Goal: Complete application form: Complete application form

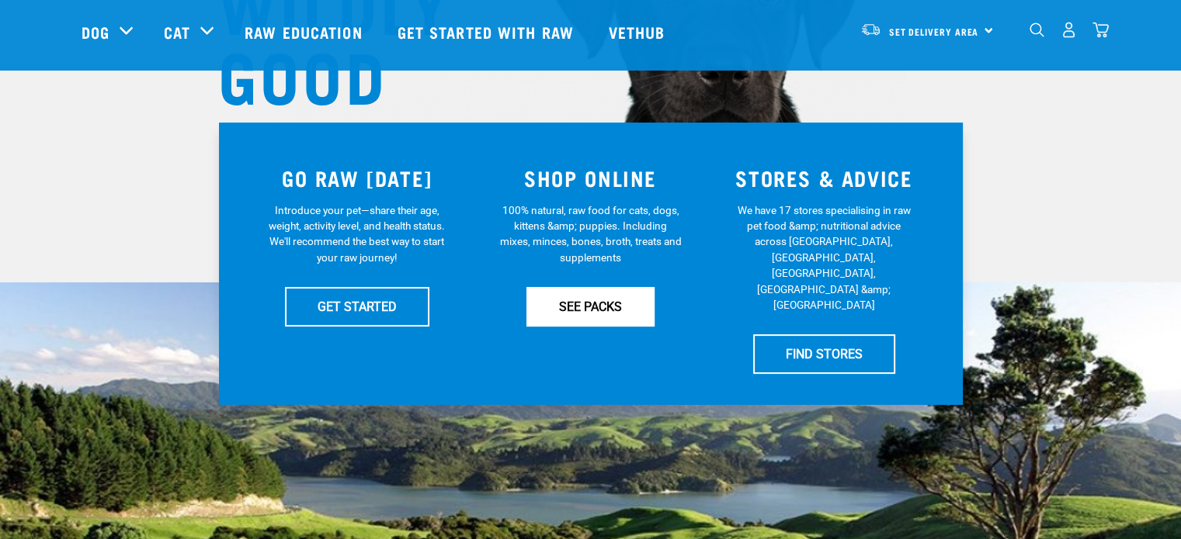
scroll to position [233, 0]
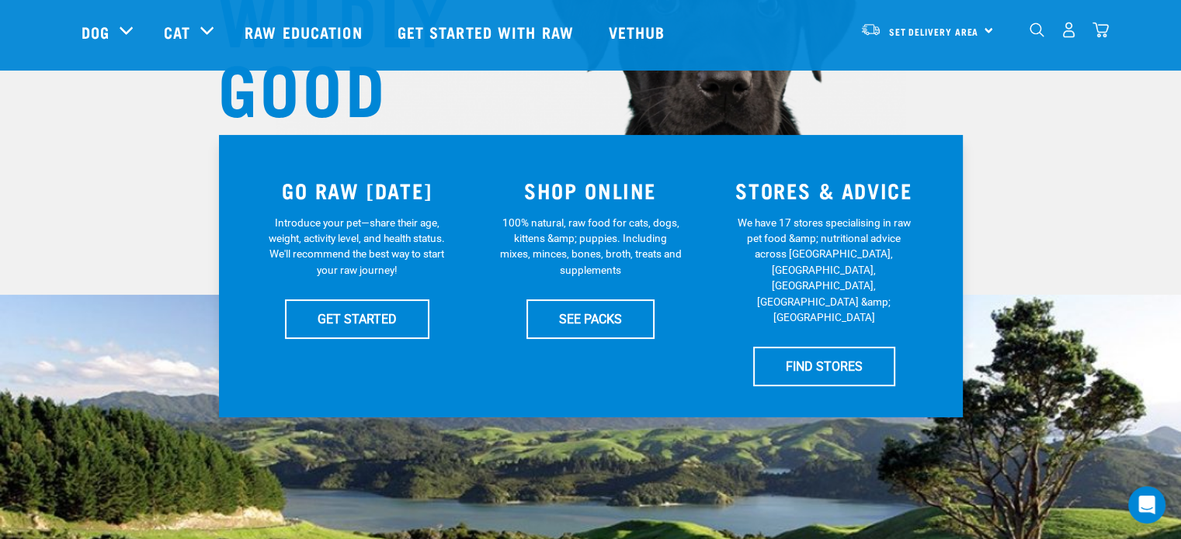
click at [984, 28] on div "Set Delivery Area North Island South Island" at bounding box center [927, 29] width 152 height 35
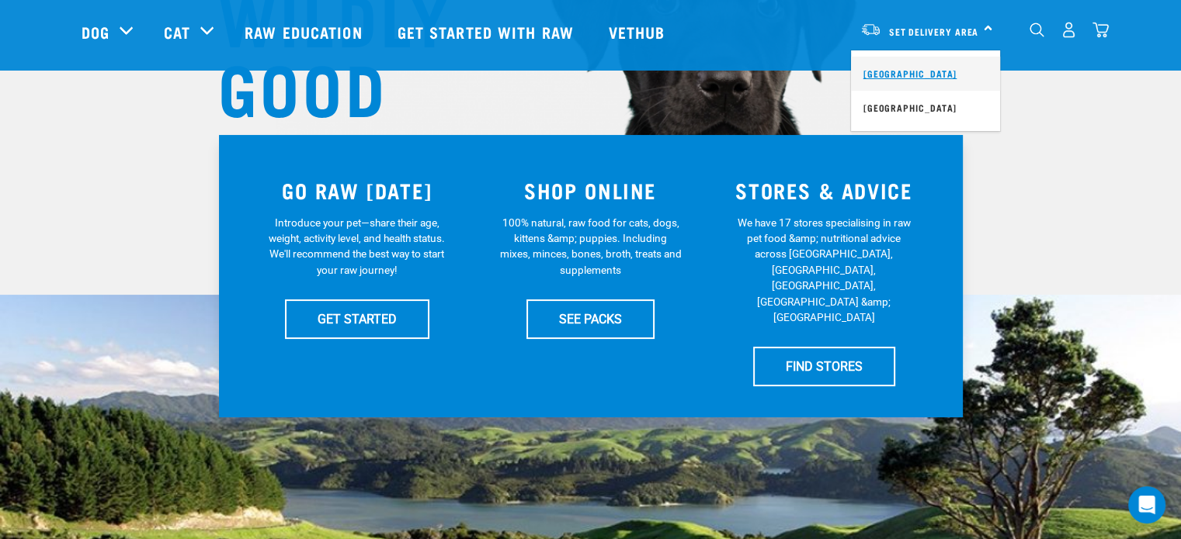
click at [921, 71] on link "[GEOGRAPHIC_DATA]" at bounding box center [925, 74] width 149 height 34
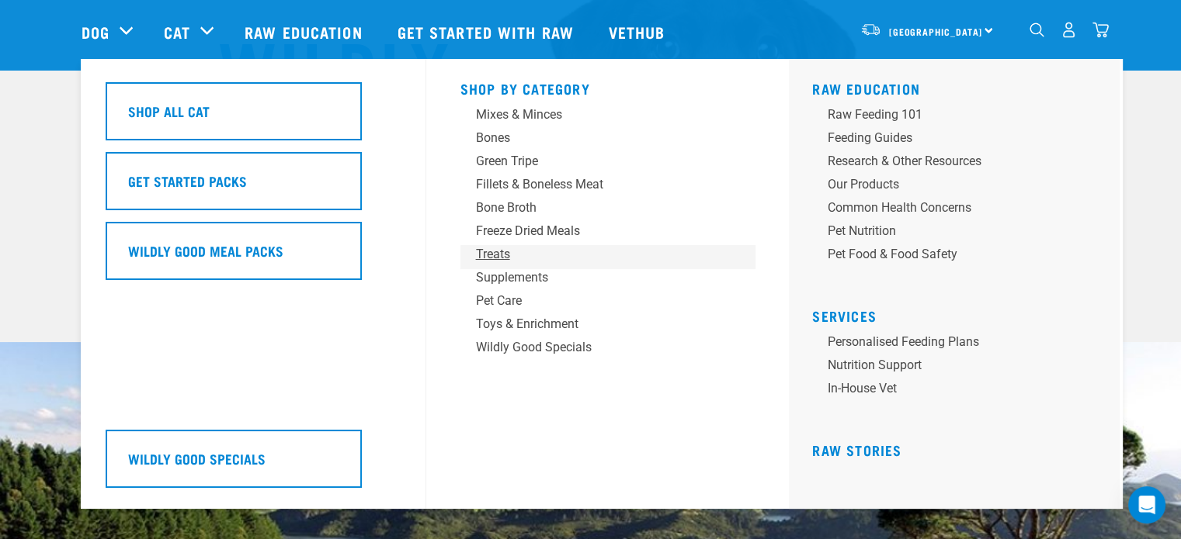
scroll to position [233, 0]
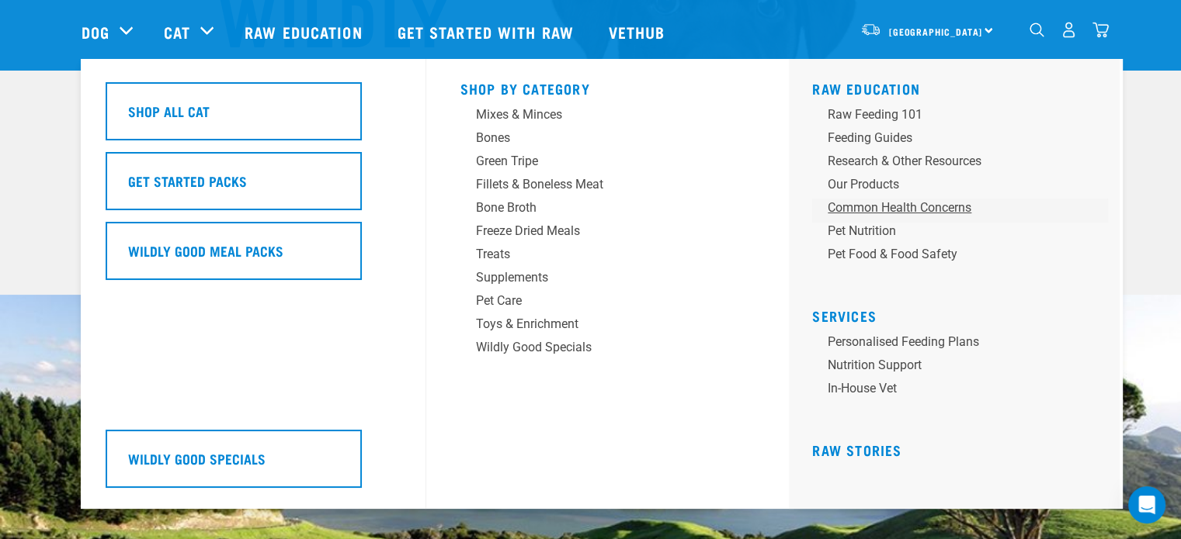
click at [903, 205] on div "Common Health Concerns" at bounding box center [948, 208] width 242 height 19
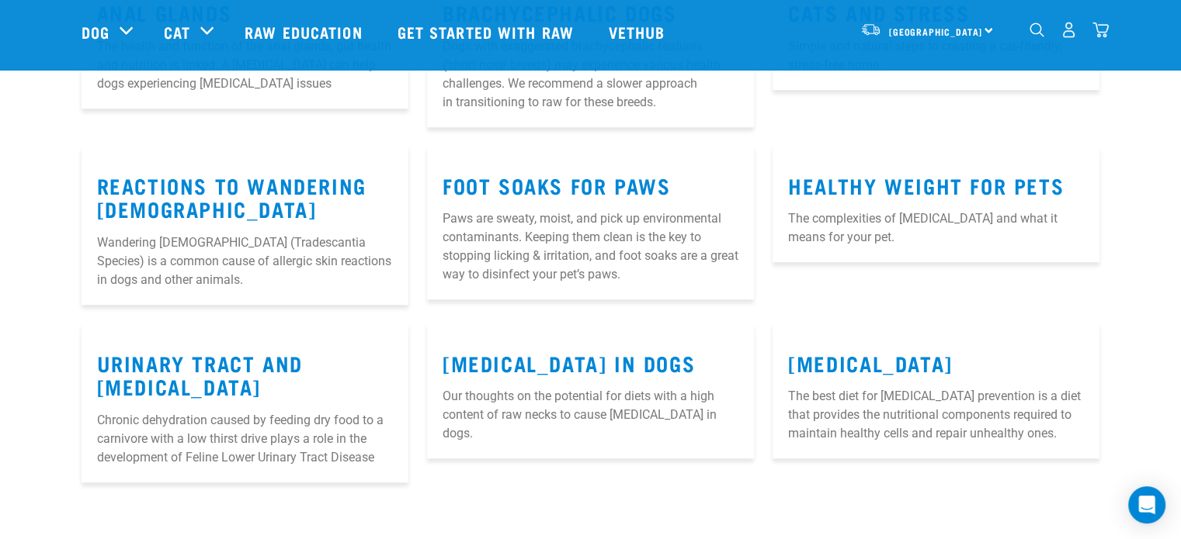
scroll to position [1164, 0]
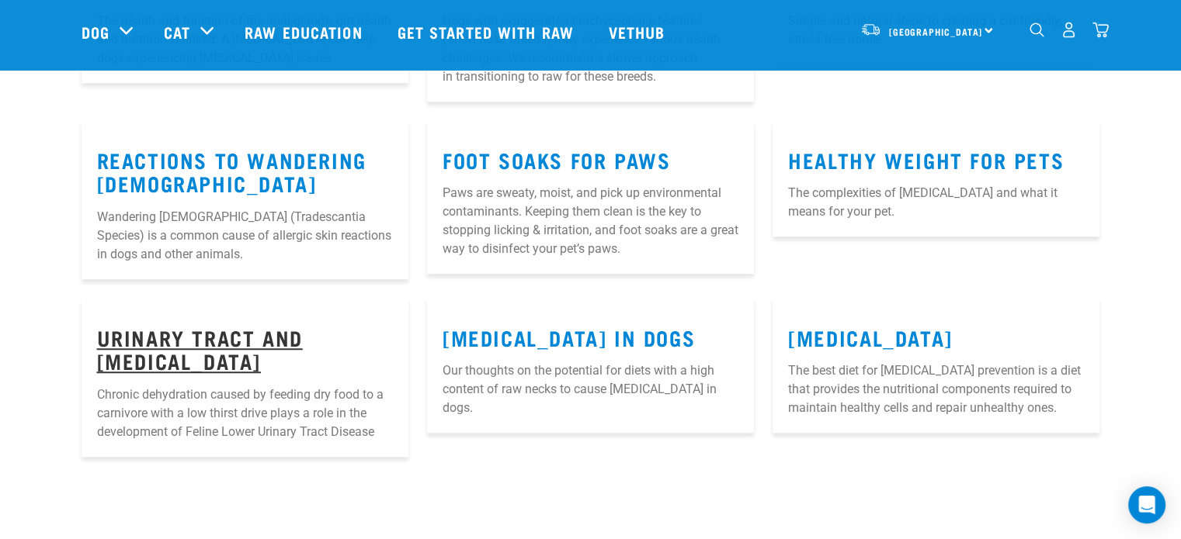
click at [192, 362] on link "Urinary Tract and [MEDICAL_DATA]" at bounding box center [200, 349] width 206 height 36
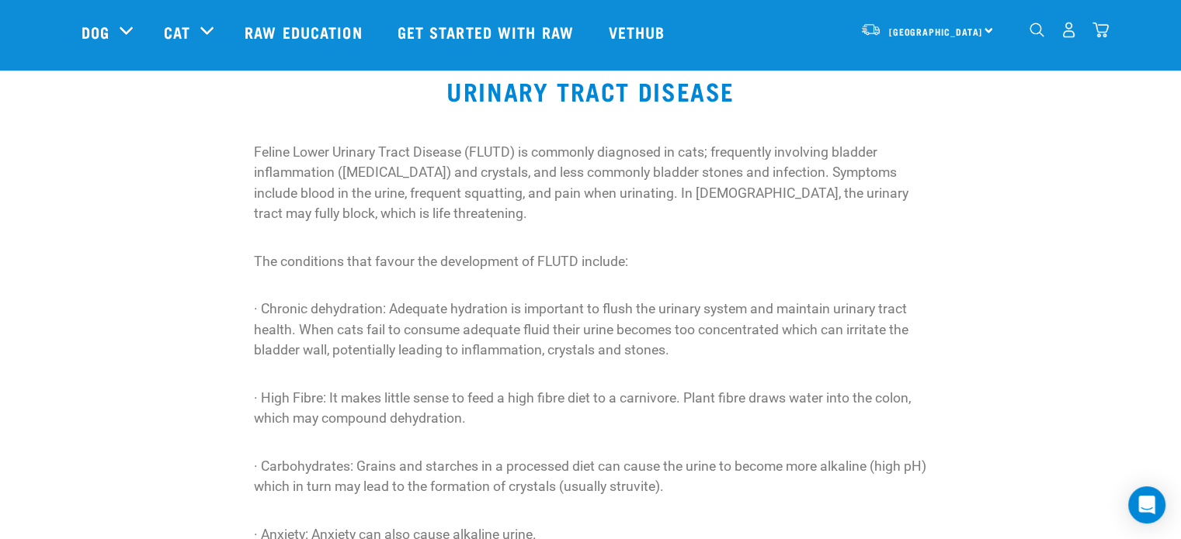
scroll to position [185, 0]
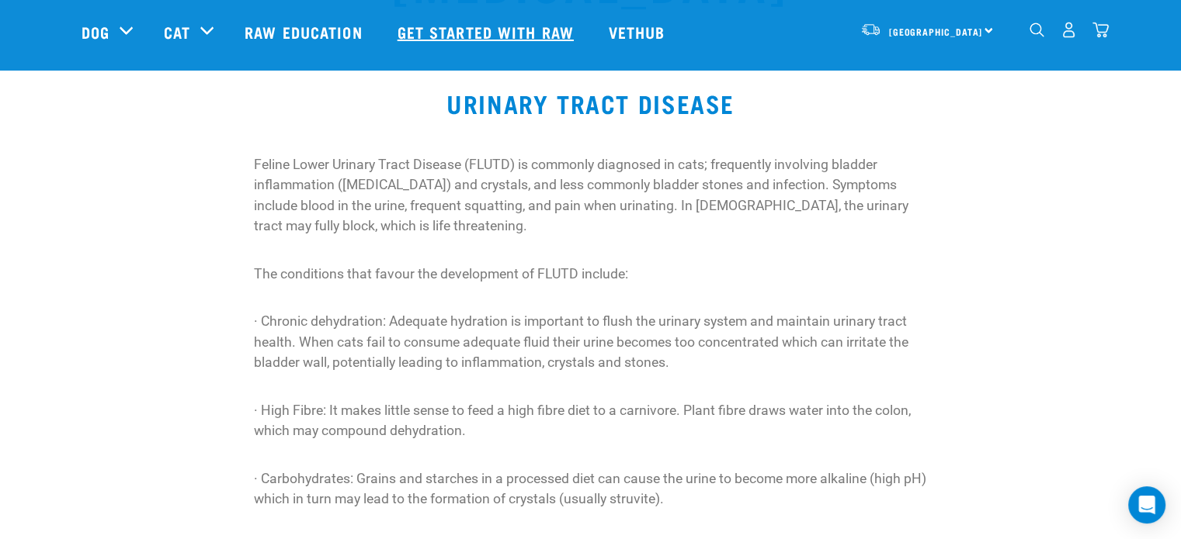
click at [499, 29] on link "Get started with Raw" at bounding box center [487, 32] width 211 height 62
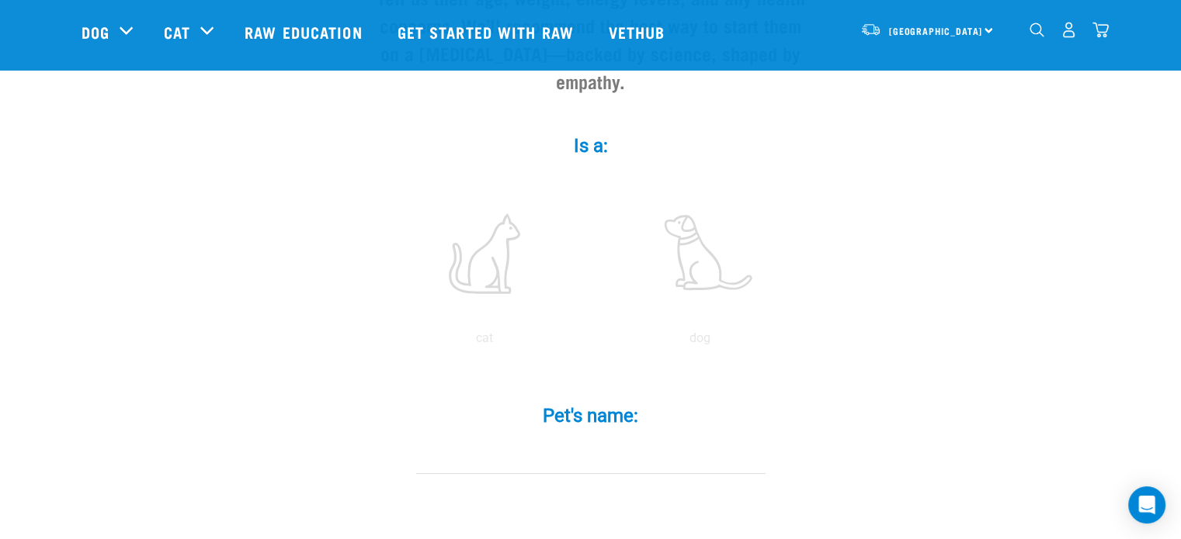
scroll to position [233, 0]
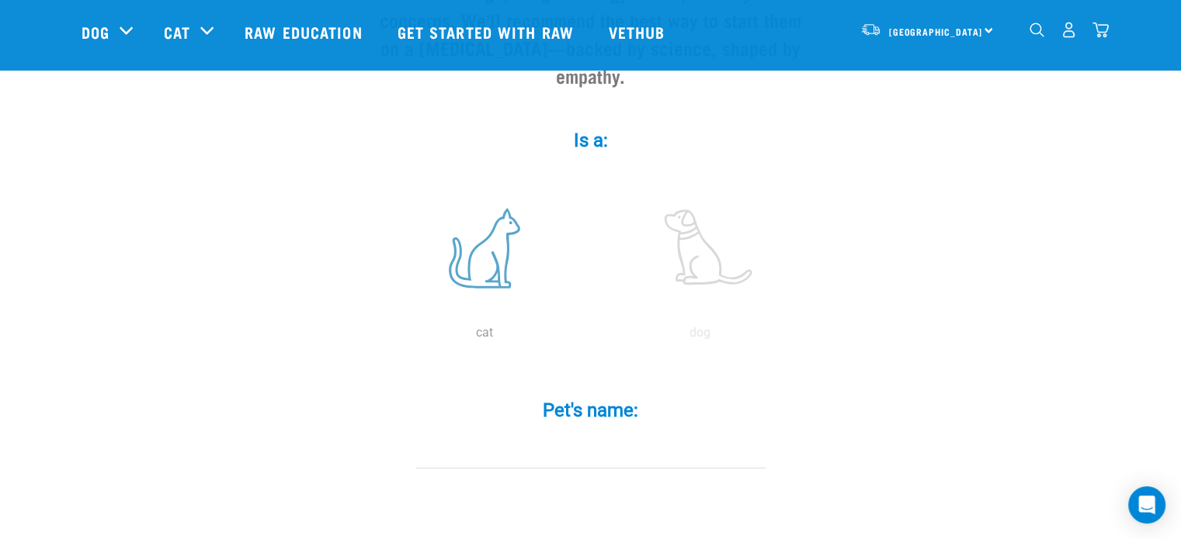
click at [479, 253] on label at bounding box center [485, 248] width 210 height 132
click at [376, 337] on input "radio" at bounding box center [376, 337] width 0 height 0
click at [581, 434] on input "Pet's name: *" at bounding box center [590, 451] width 349 height 35
type input "r"
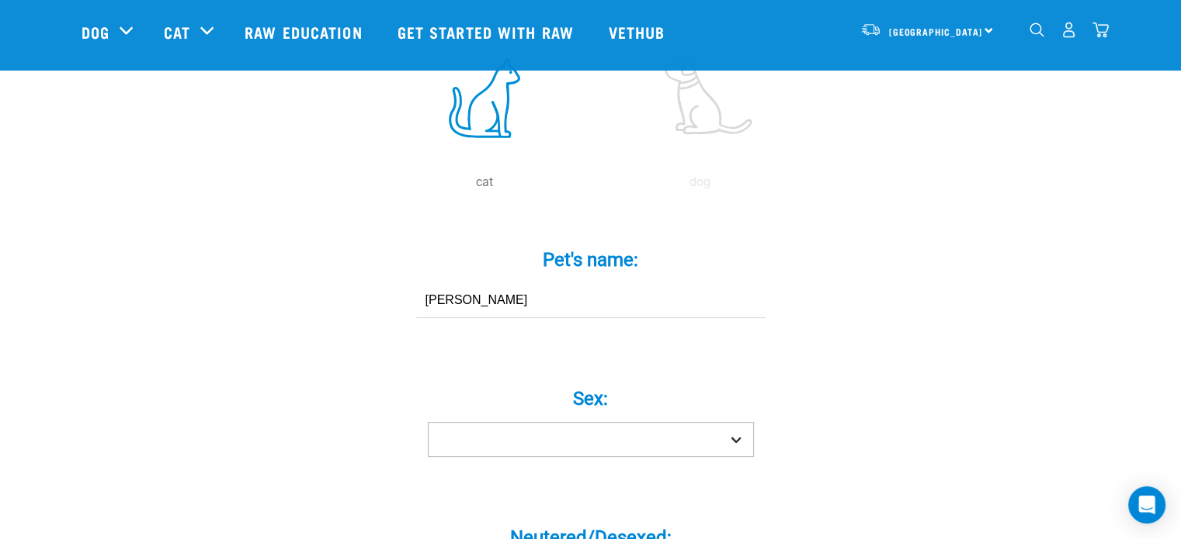
scroll to position [388, 0]
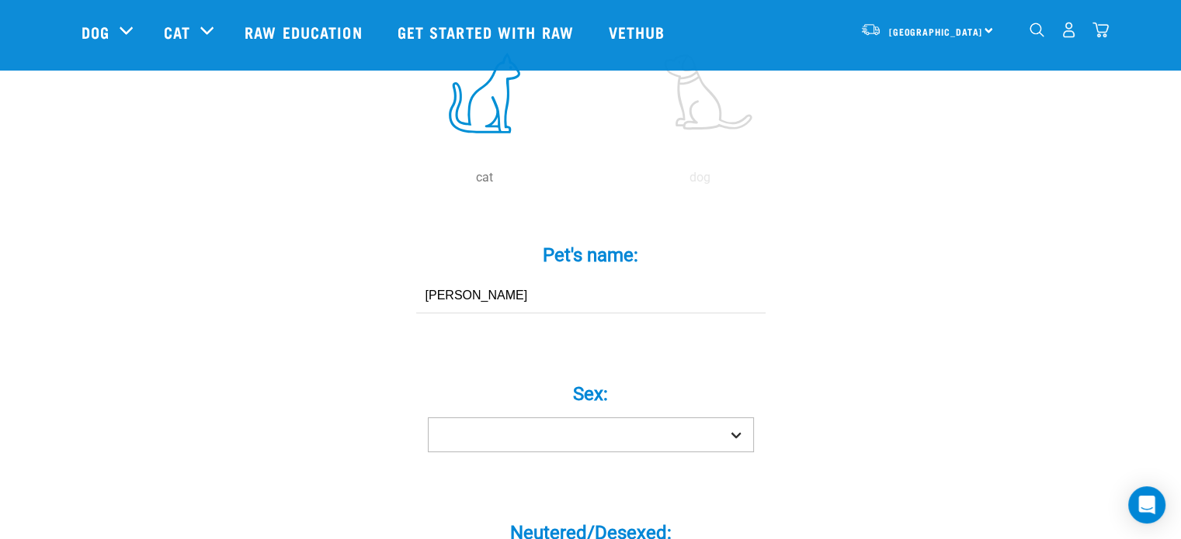
type input "[PERSON_NAME]"
click at [723, 418] on select "Boy Girl" at bounding box center [591, 435] width 326 height 35
click at [428, 418] on select "Boy Girl" at bounding box center [591, 435] width 326 height 35
click at [539, 418] on select "Boy Girl" at bounding box center [591, 435] width 326 height 35
select select "boy"
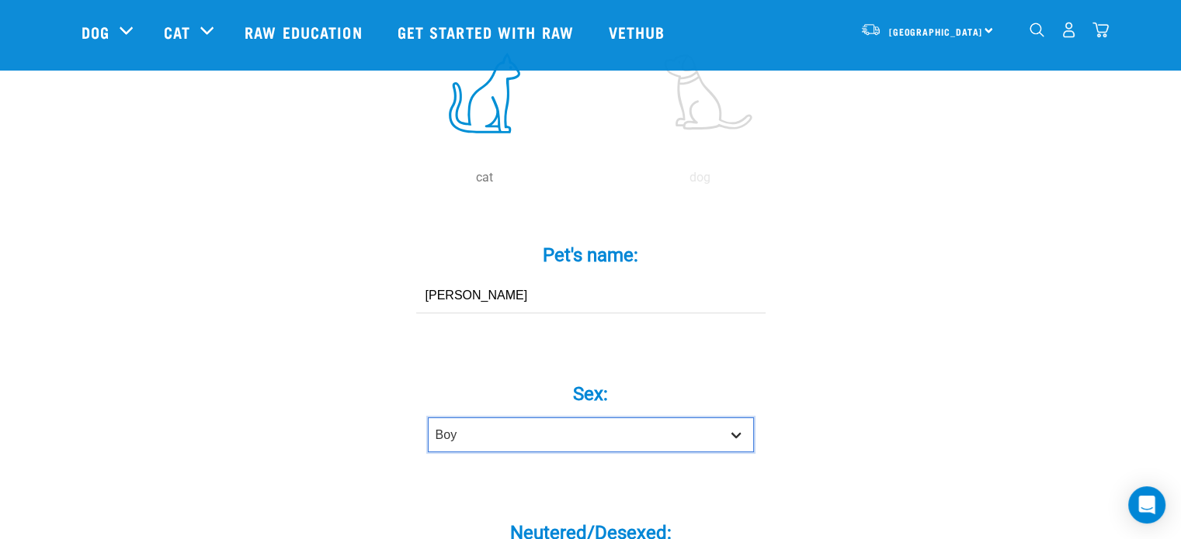
click at [428, 418] on select "Boy Girl" at bounding box center [591, 435] width 326 height 35
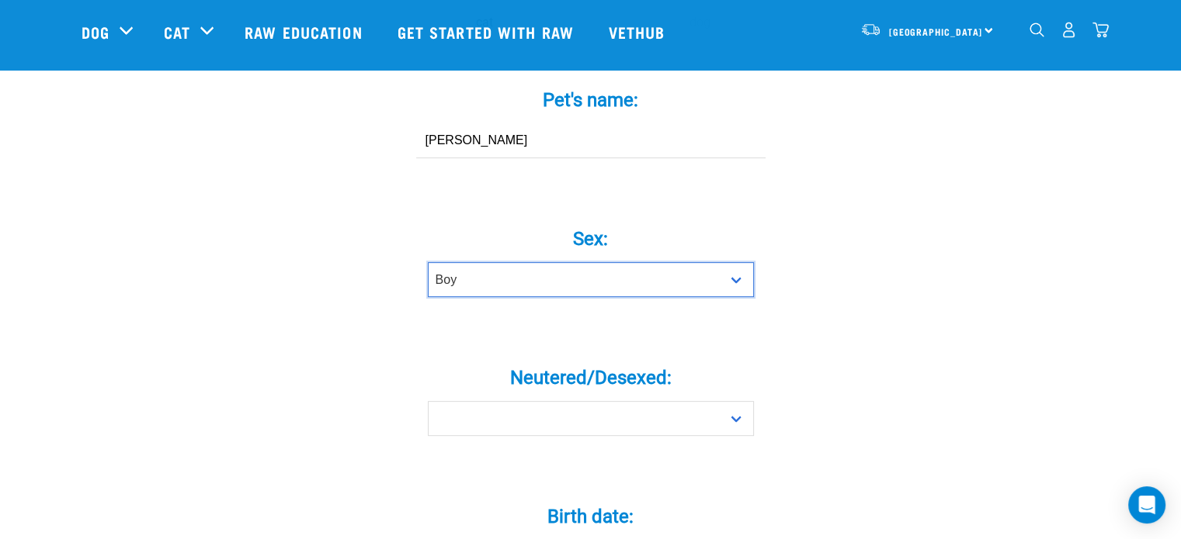
scroll to position [621, 0]
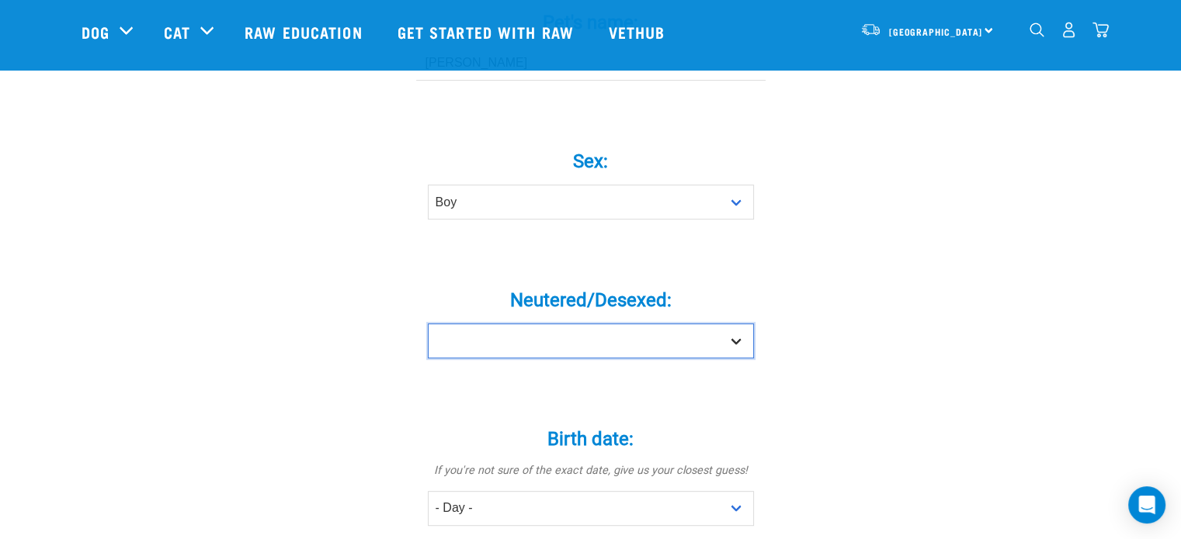
click at [585, 324] on select "Yes No" at bounding box center [591, 341] width 326 height 35
select select "yes"
click at [428, 324] on select "Yes No" at bounding box center [591, 341] width 326 height 35
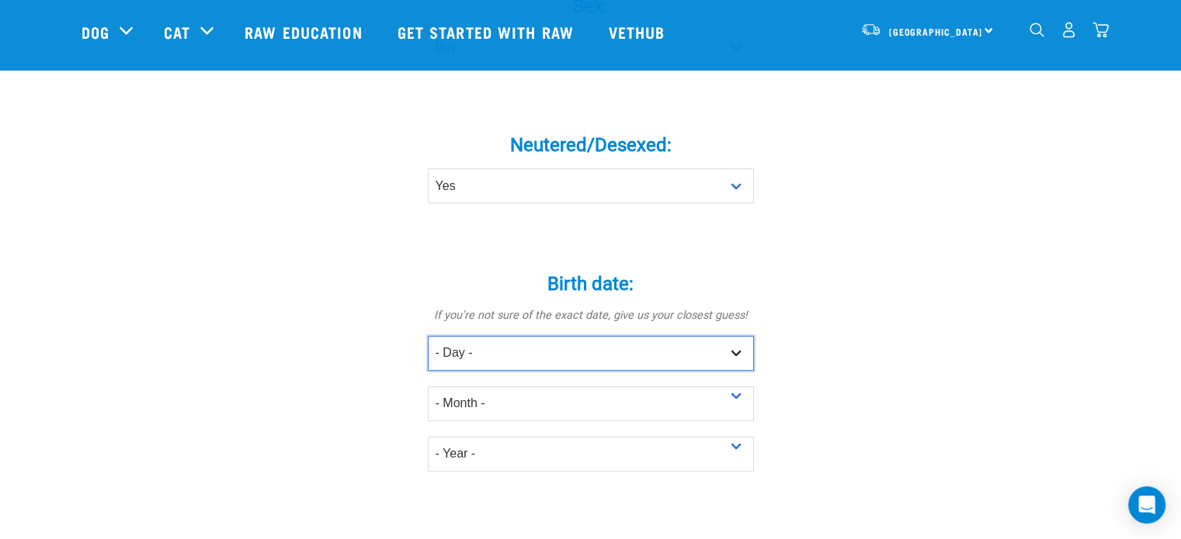
click at [569, 336] on select "- Day - 1 2 3 4 5 6 7 8 9 10 11 12 13 14 15 16 17 18 19 20 21 22 23 24 25 26 27" at bounding box center [591, 353] width 326 height 35
select select "6"
click at [428, 336] on select "- Day - 1 2 3 4 5 6 7 8 9 10 11 12 13 14 15 16 17 18 19 20 21 22 23 24 25 26 27" at bounding box center [591, 353] width 326 height 35
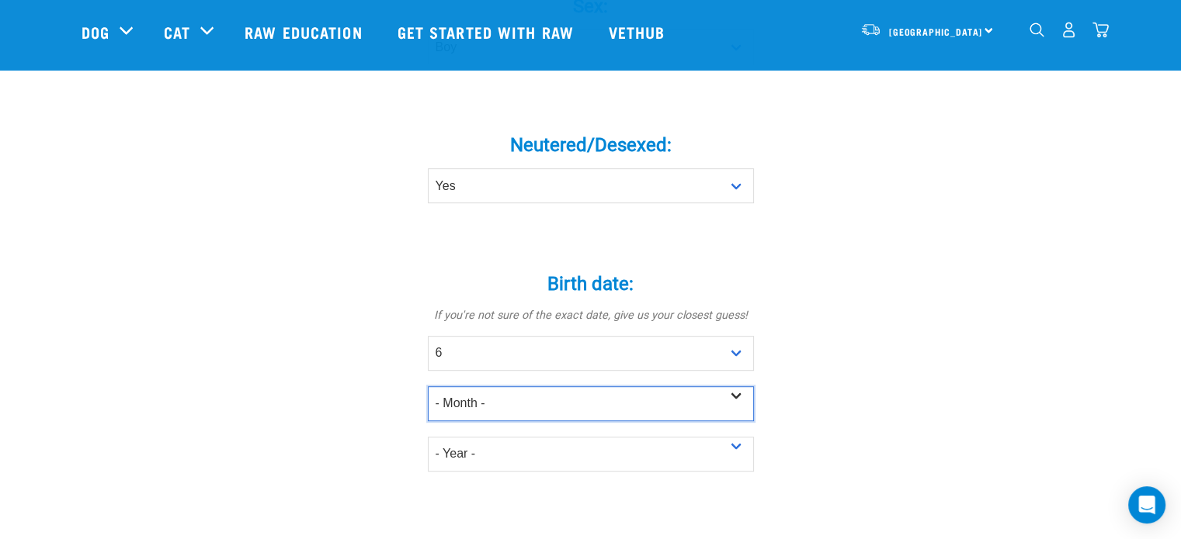
click at [548, 387] on select "- Month - January February March April May June July August September October N…" at bounding box center [591, 404] width 326 height 35
select select "February"
click at [428, 387] on select "- Month - January February March April May June July August September October N…" at bounding box center [591, 404] width 326 height 35
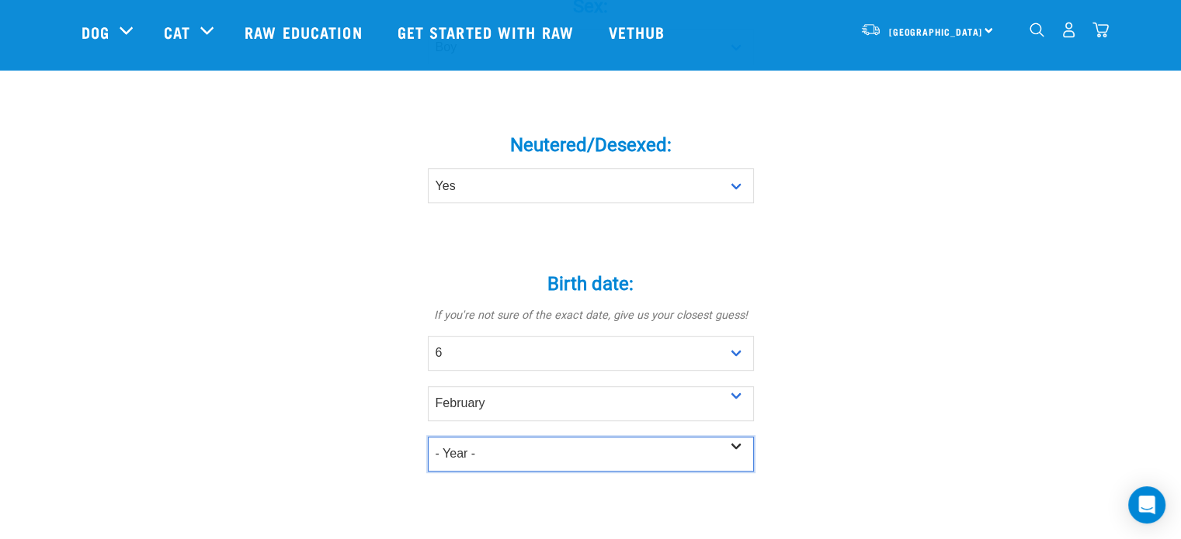
click at [529, 437] on select "- Year - 2025 2024 2023 2022 2021 2020 2019 2018 2017 2016 2015 2014 2013 2012" at bounding box center [591, 454] width 326 height 35
click at [428, 437] on select "- Year - 2025 2024 2023 2022 2021 2020 2019 2018 2017 2016 2015 2014 2013 2012" at bounding box center [591, 454] width 326 height 35
click at [584, 437] on select "- Year - 2025 2024 2023 2022 2021 2020 2019 2018 2017 2016 2015 2014 2013 2012" at bounding box center [591, 454] width 326 height 35
select select "2018"
click at [428, 437] on select "- Year - 2025 2024 2023 2022 2021 2020 2019 2018 2017 2016 2015 2014 2013 2012" at bounding box center [591, 454] width 326 height 35
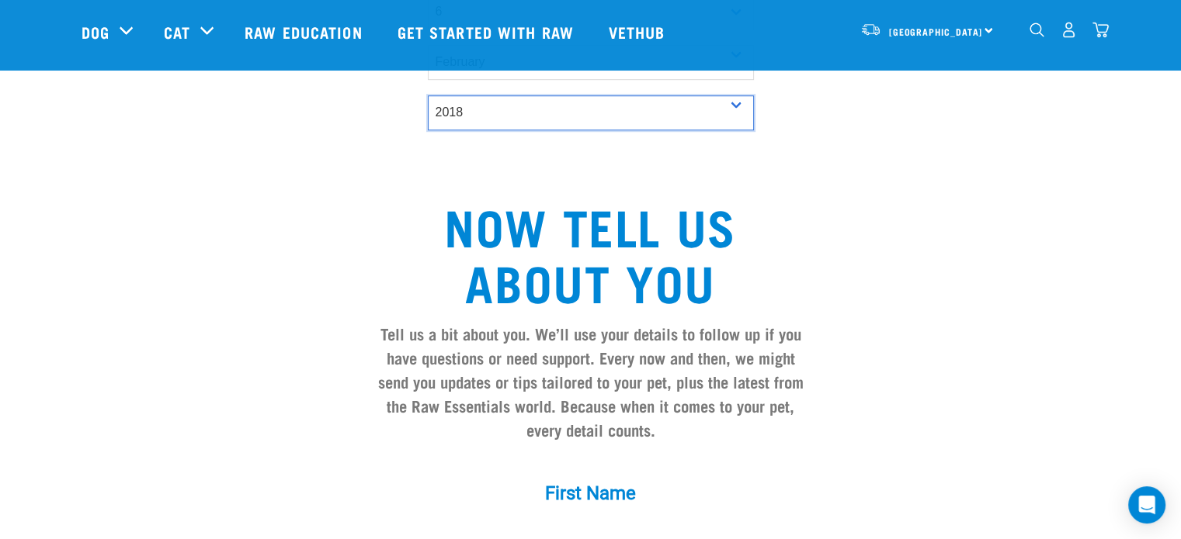
scroll to position [1164, 0]
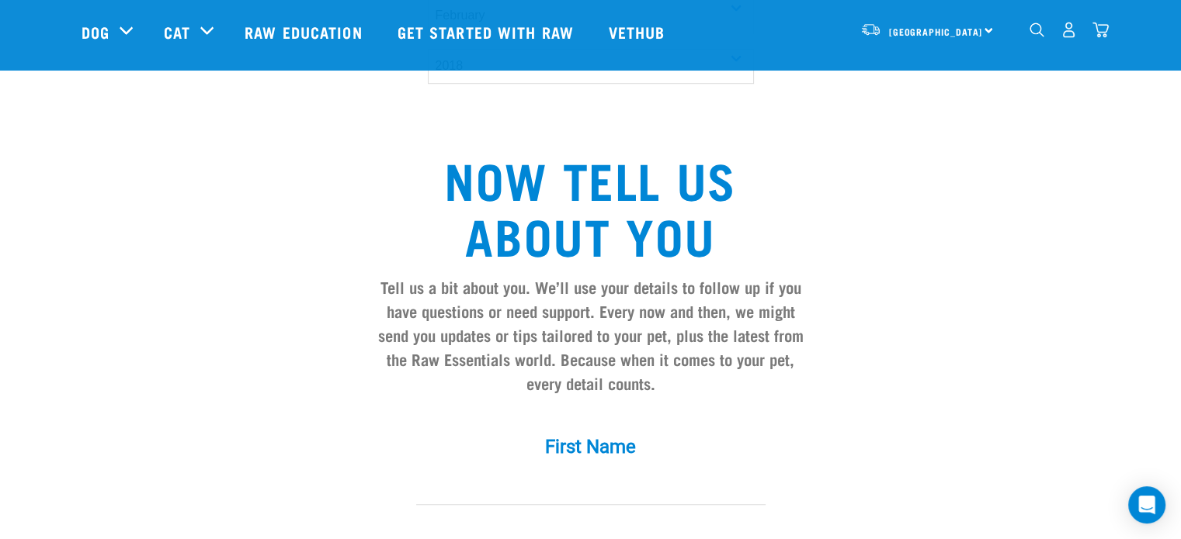
click at [623, 470] on input "First Name *" at bounding box center [590, 487] width 349 height 35
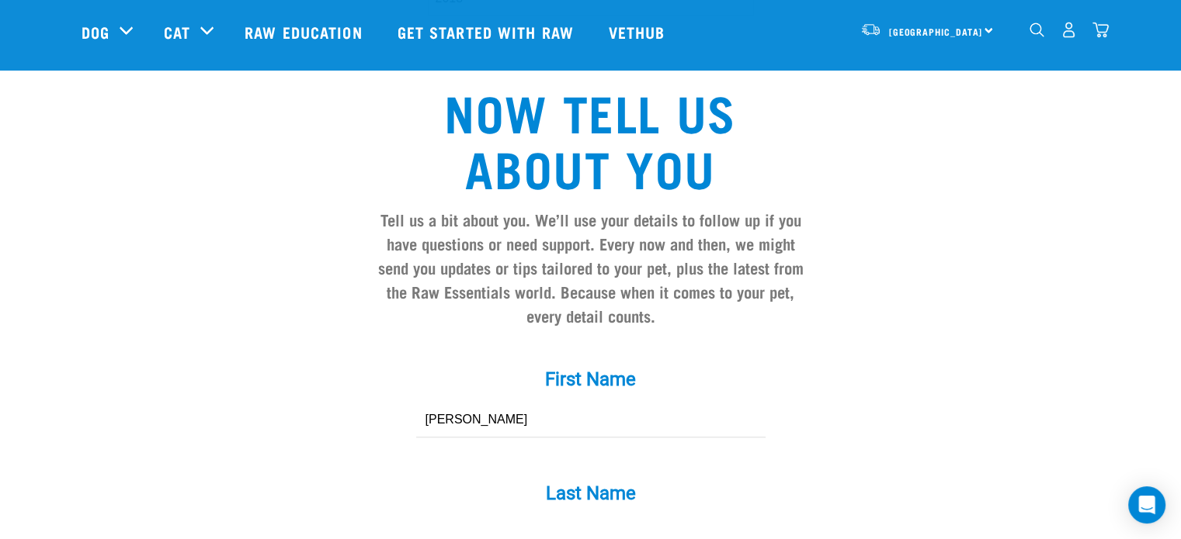
scroll to position [1242, 0]
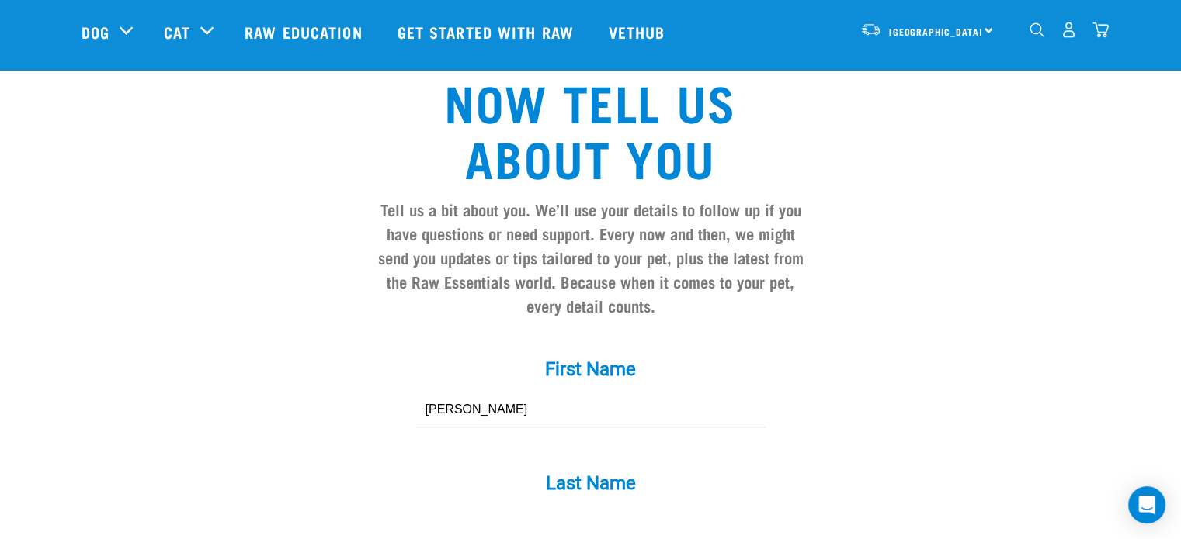
type input "Alison"
click at [528, 477] on div "Last Name *" at bounding box center [591, 496] width 466 height 91
click at [486, 507] on input "Last Name *" at bounding box center [590, 524] width 349 height 35
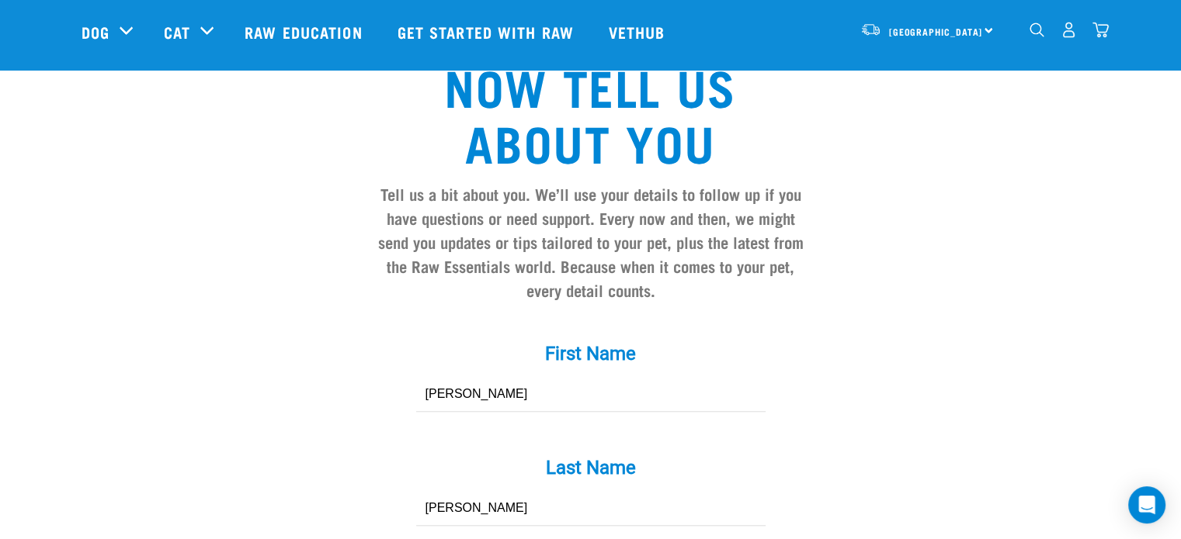
scroll to position [1475, 0]
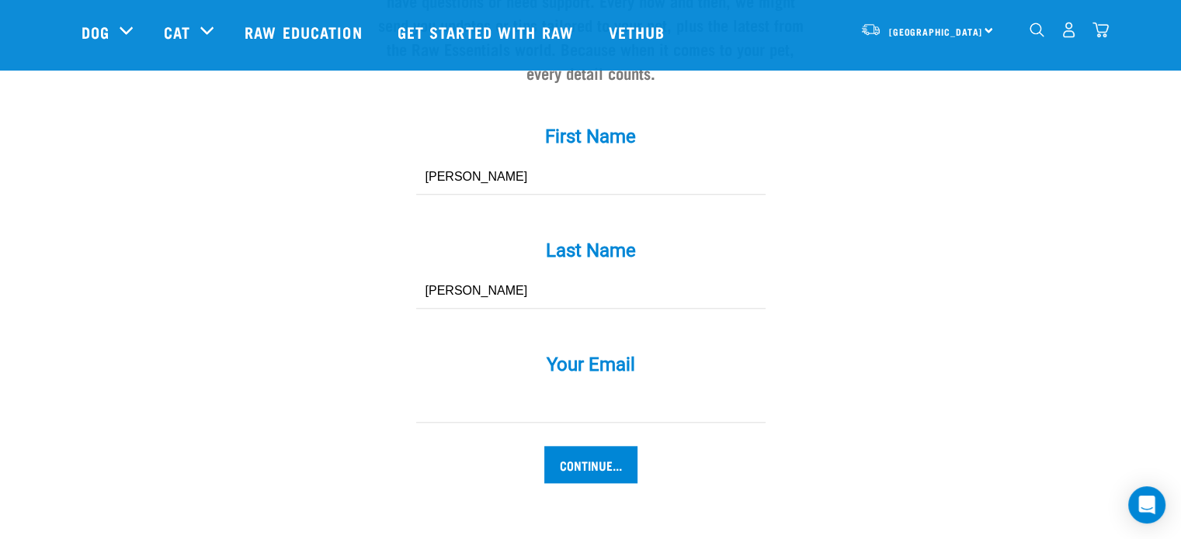
type input "Henderson"
click at [550, 388] on input "Your Email *" at bounding box center [590, 405] width 349 height 35
type input "alicam76@hotmail.com"
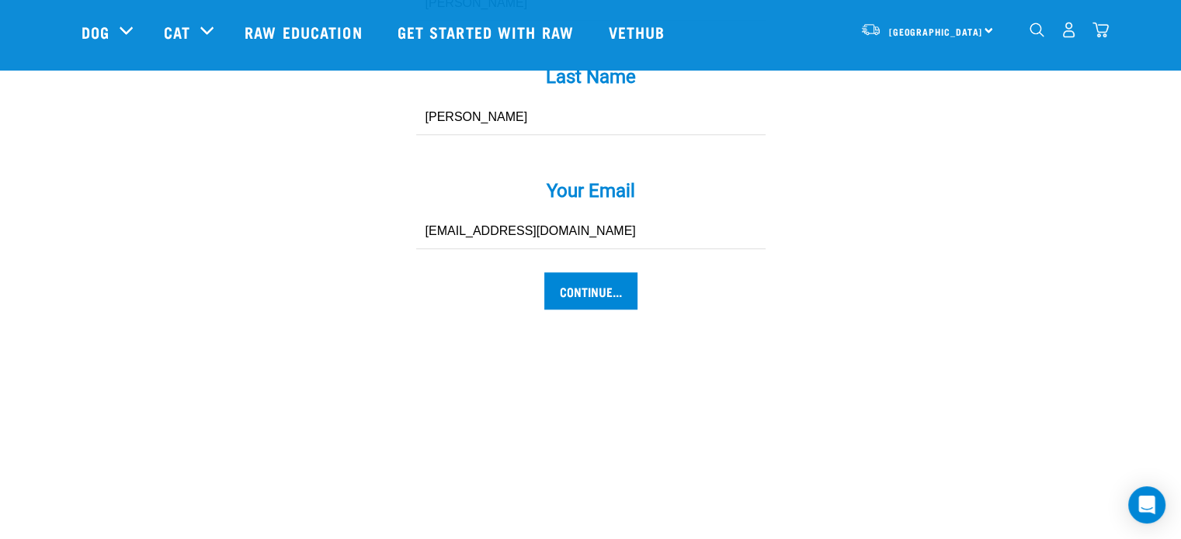
scroll to position [1708, 0]
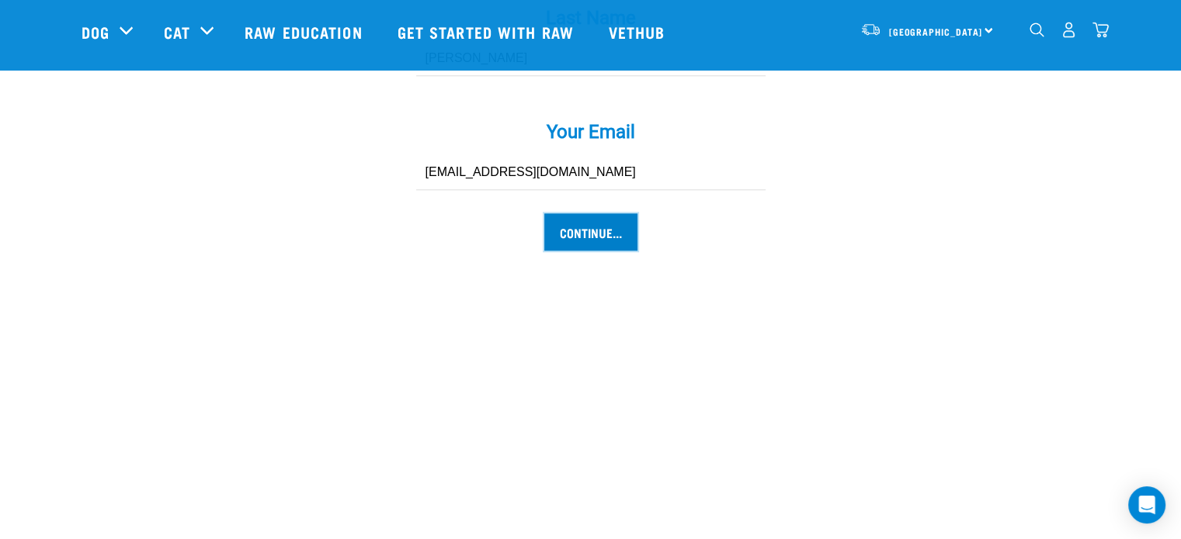
click at [588, 213] on input "Continue..." at bounding box center [590, 231] width 93 height 37
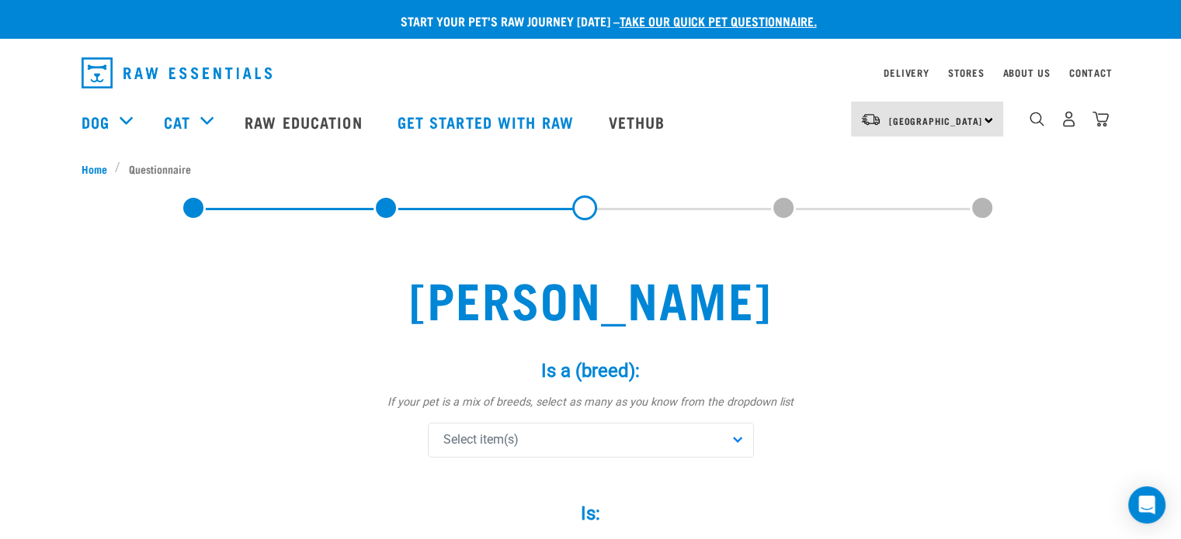
scroll to position [155, 0]
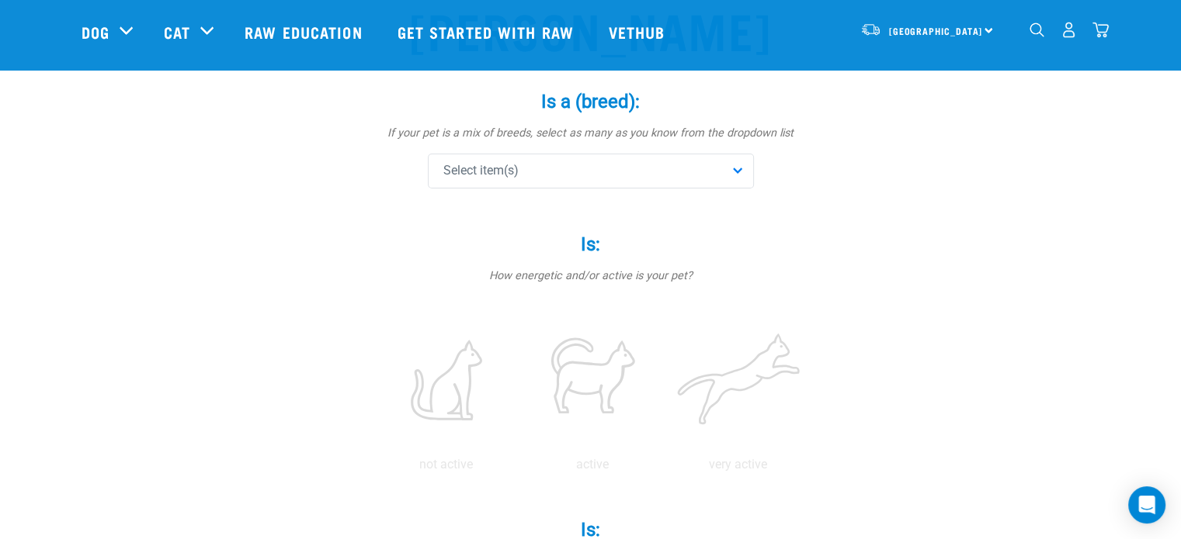
click at [636, 171] on div "Select item(s)" at bounding box center [591, 171] width 326 height 35
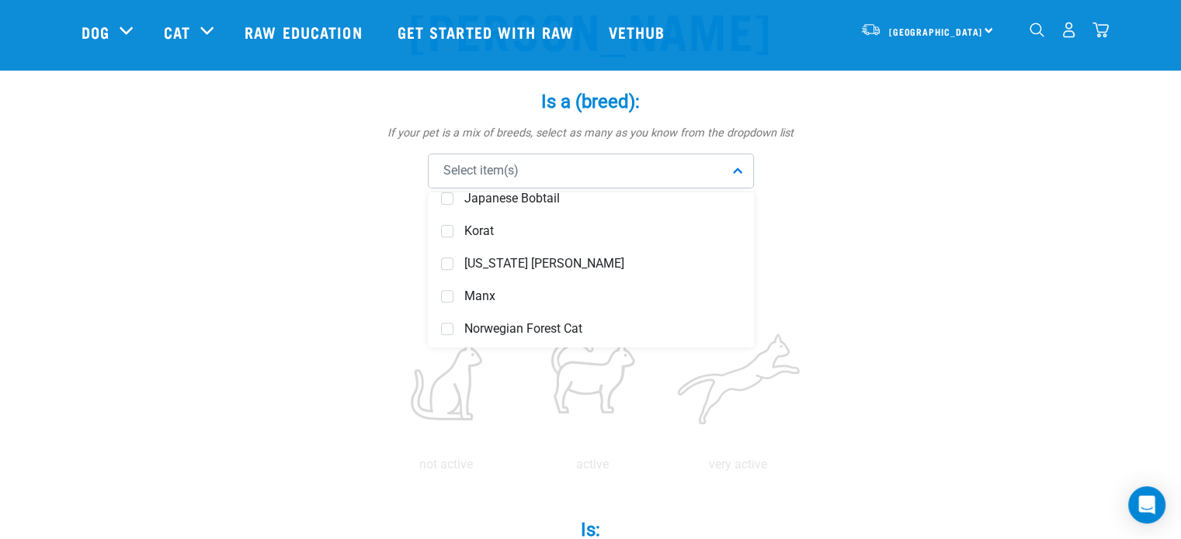
scroll to position [699, 0]
click at [442, 260] on span at bounding box center [447, 266] width 12 height 12
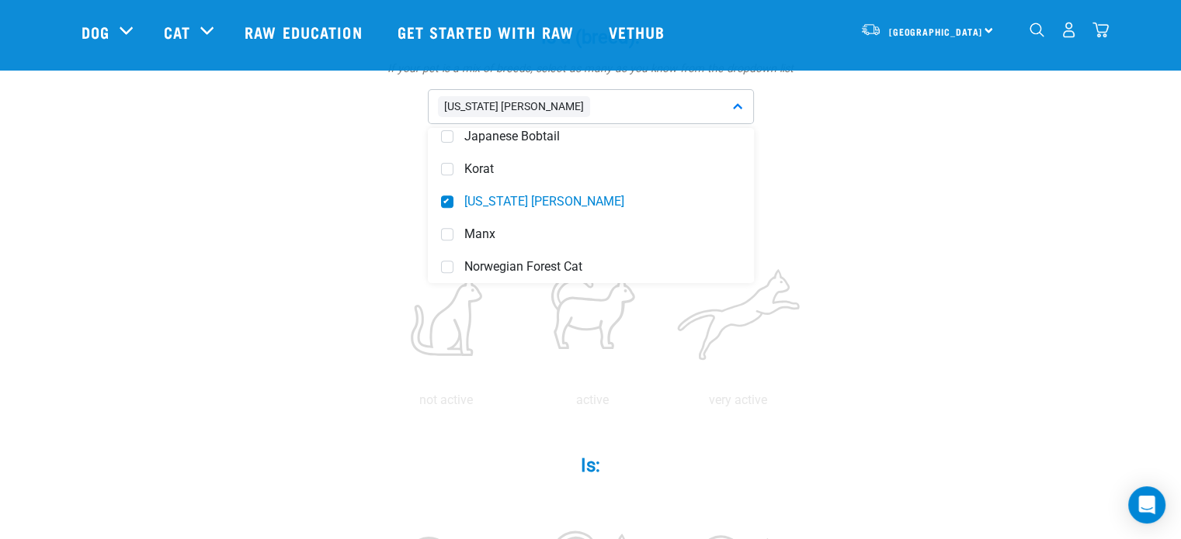
scroll to position [233, 0]
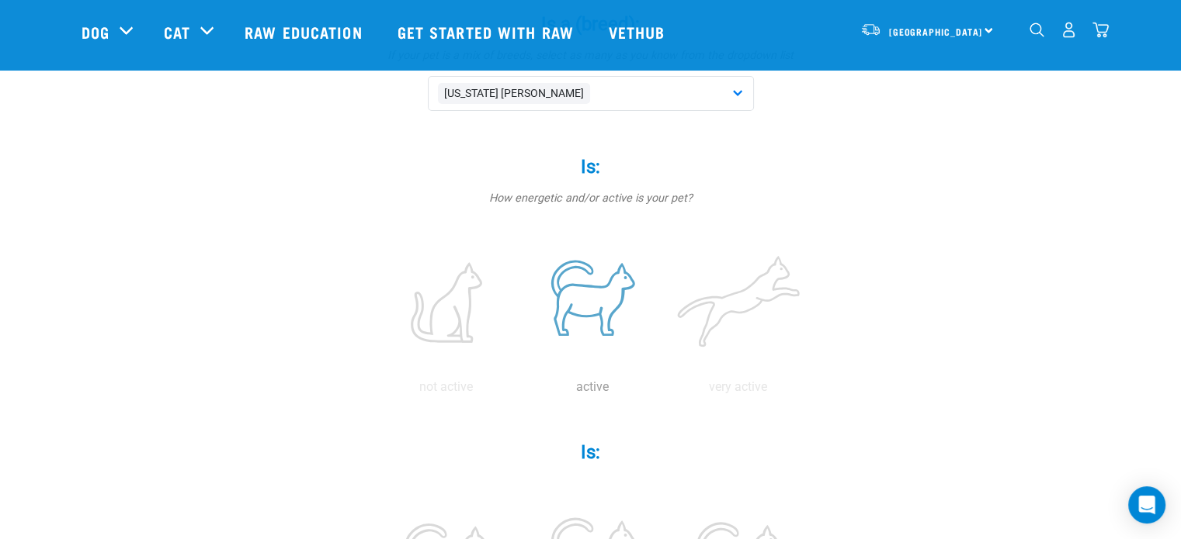
scroll to position [310, 0]
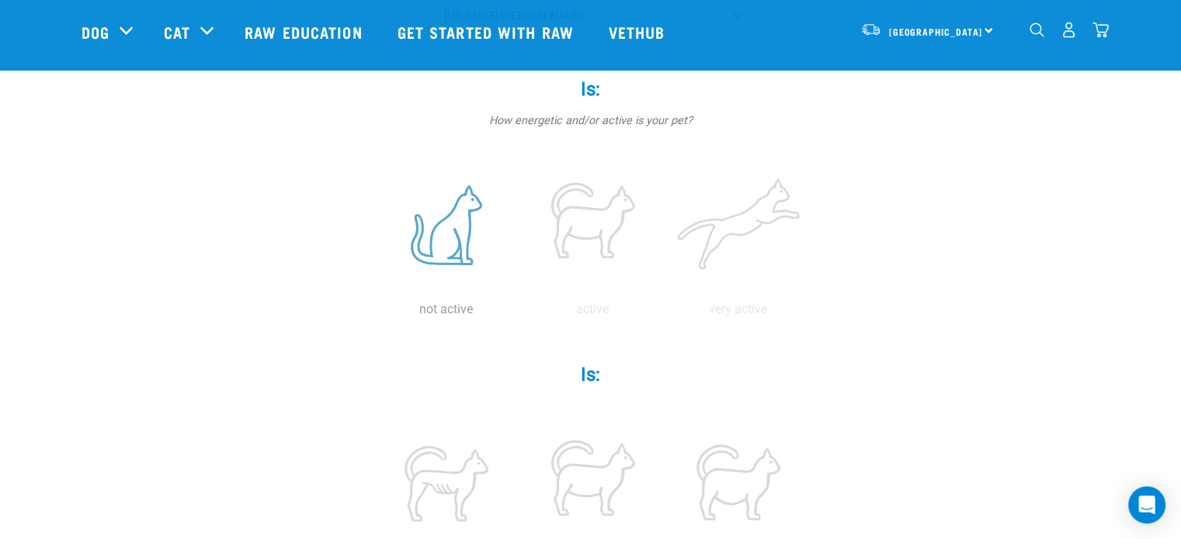
click at [454, 282] on label at bounding box center [446, 225] width 140 height 132
click at [373, 314] on input "radio" at bounding box center [373, 314] width 0 height 0
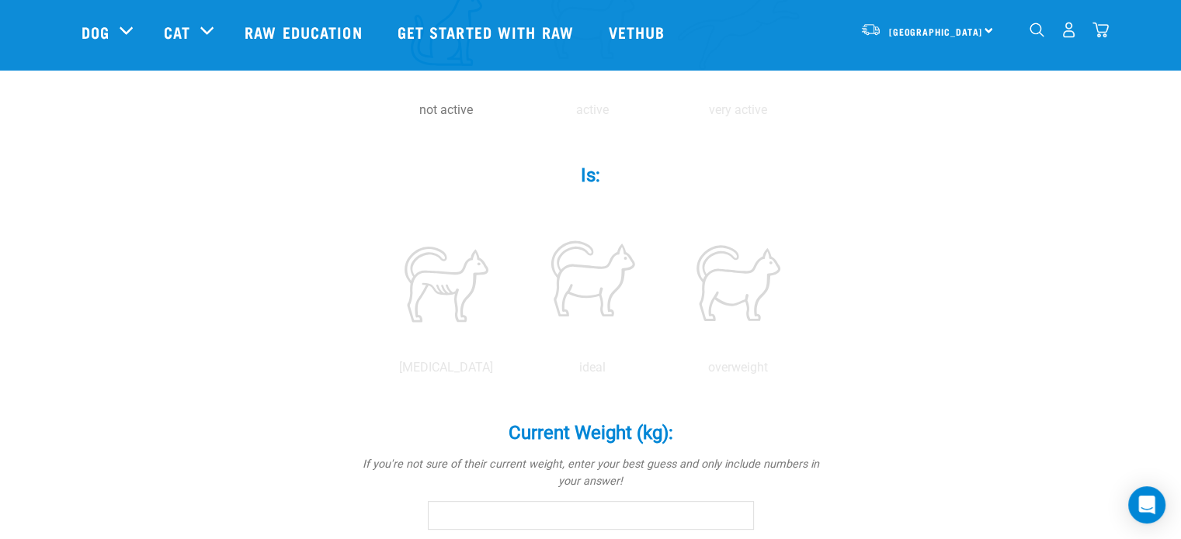
scroll to position [543, 0]
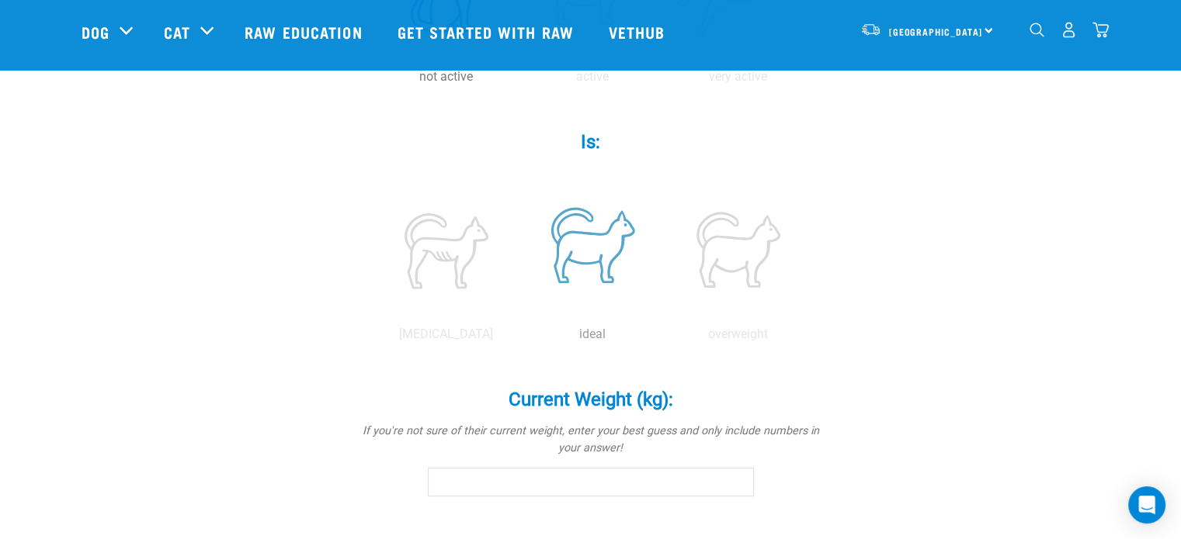
click at [548, 291] on label at bounding box center [592, 250] width 140 height 132
click at [519, 338] on input "radio" at bounding box center [519, 338] width 0 height 0
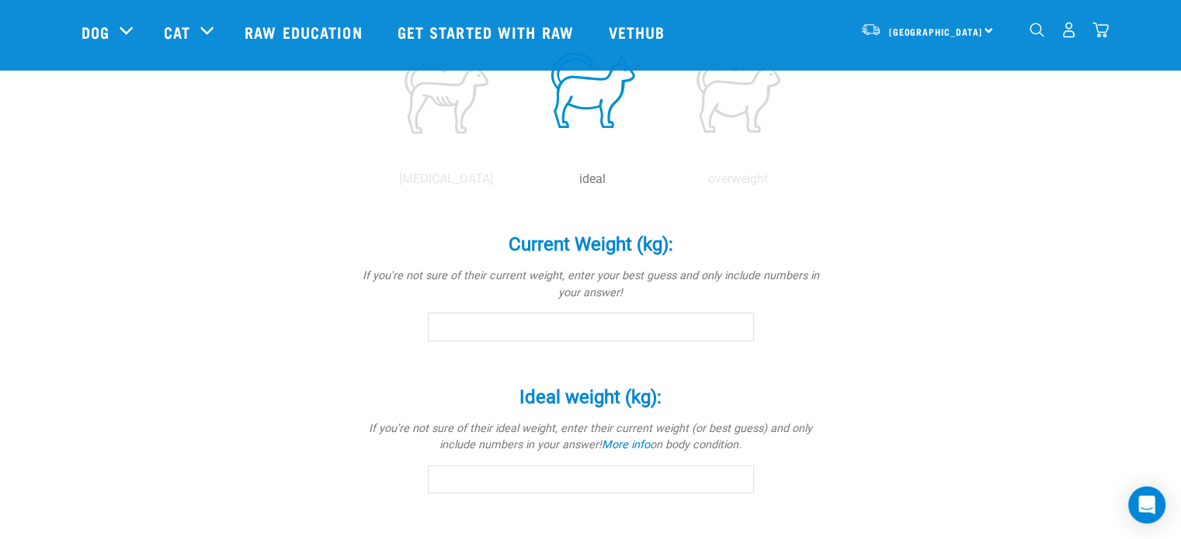
click at [542, 330] on input "Current Weight (kg): *" at bounding box center [591, 327] width 326 height 28
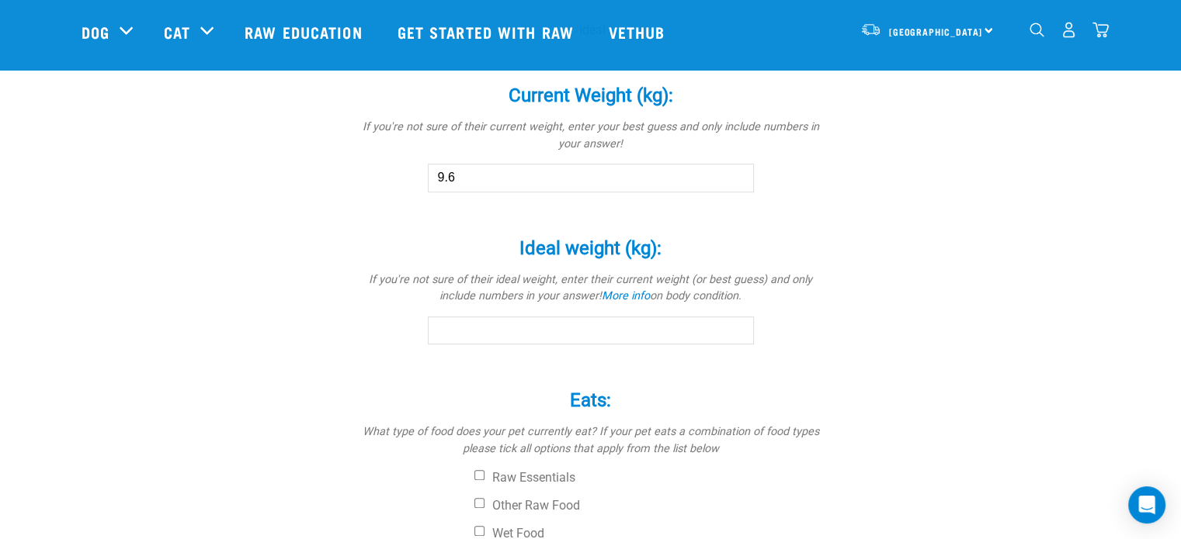
scroll to position [854, 0]
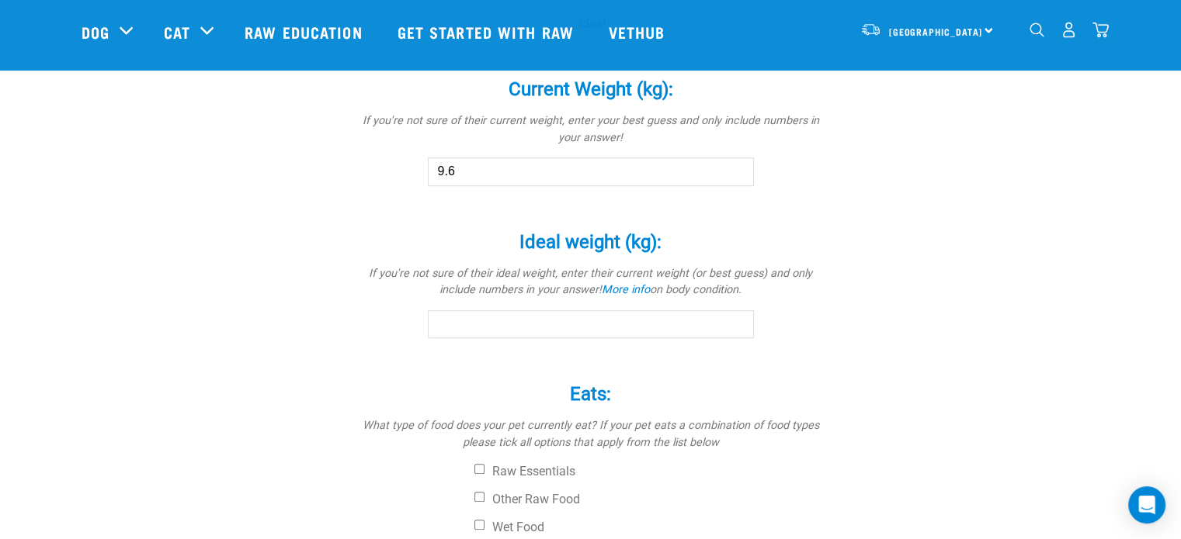
type input "9.6"
click at [620, 329] on input "Ideal weight (kg): *" at bounding box center [591, 324] width 326 height 28
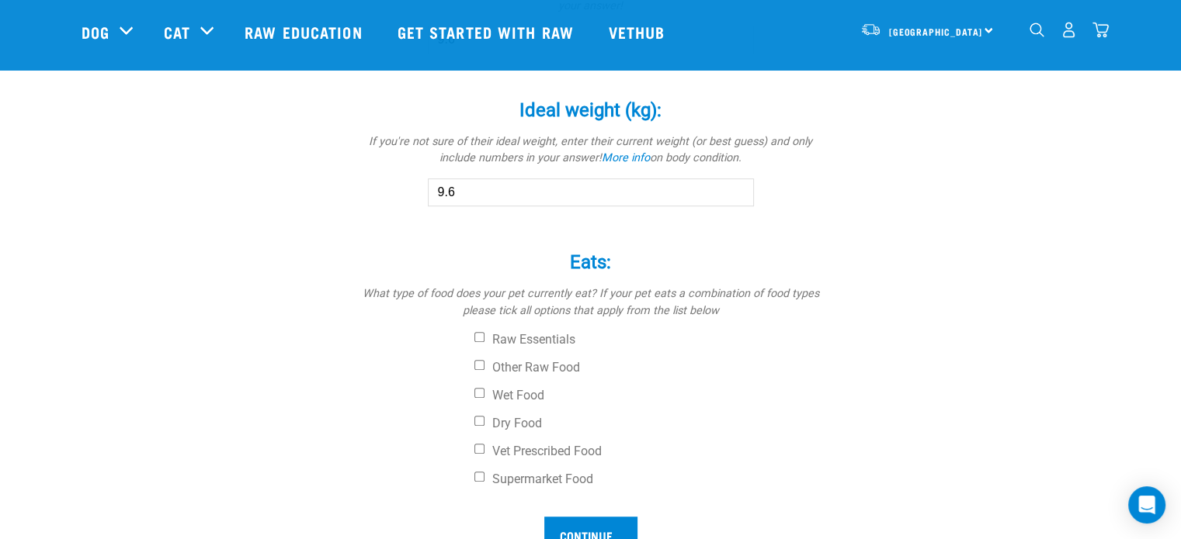
scroll to position [1087, 0]
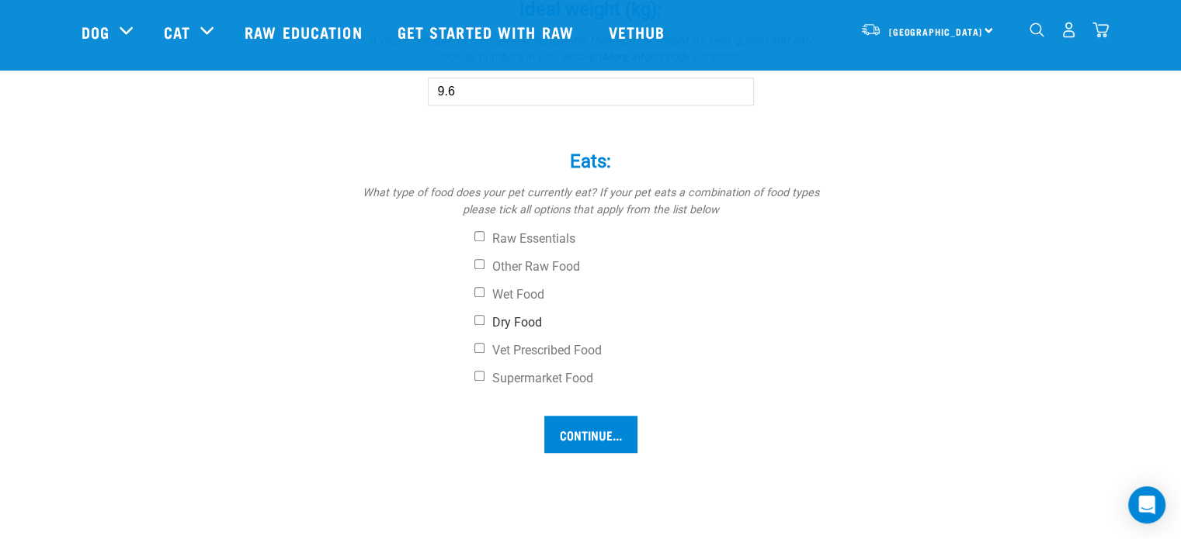
type input "9.6"
click at [474, 319] on input "Dry Food" at bounding box center [479, 320] width 10 height 10
checkbox input "true"
click at [475, 260] on input "Other Raw Food" at bounding box center [479, 264] width 10 height 10
checkbox input "true"
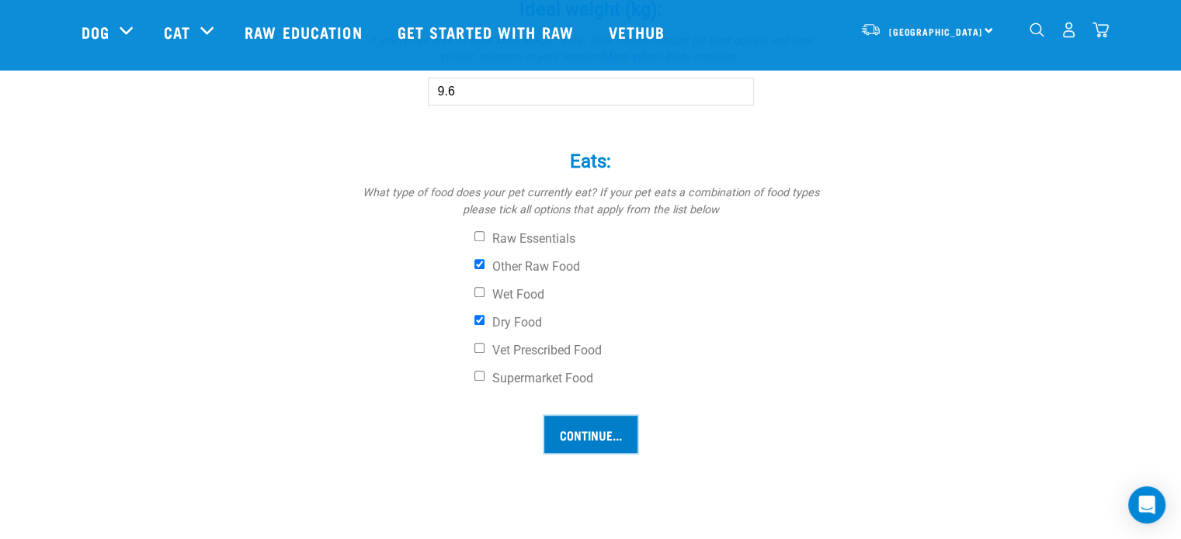
click at [591, 436] on input "Continue..." at bounding box center [590, 434] width 93 height 37
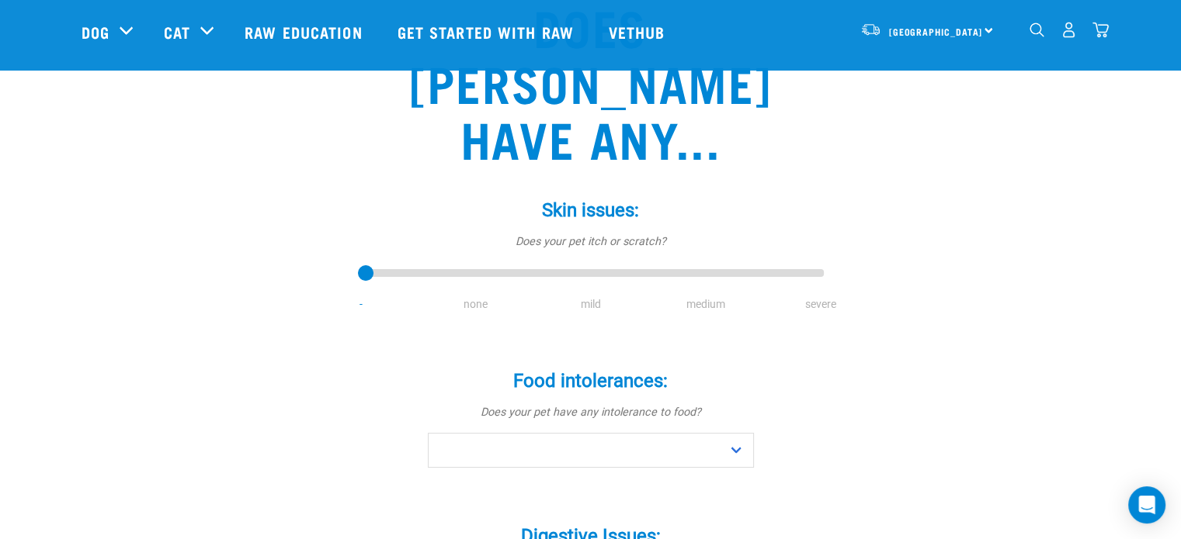
scroll to position [233, 0]
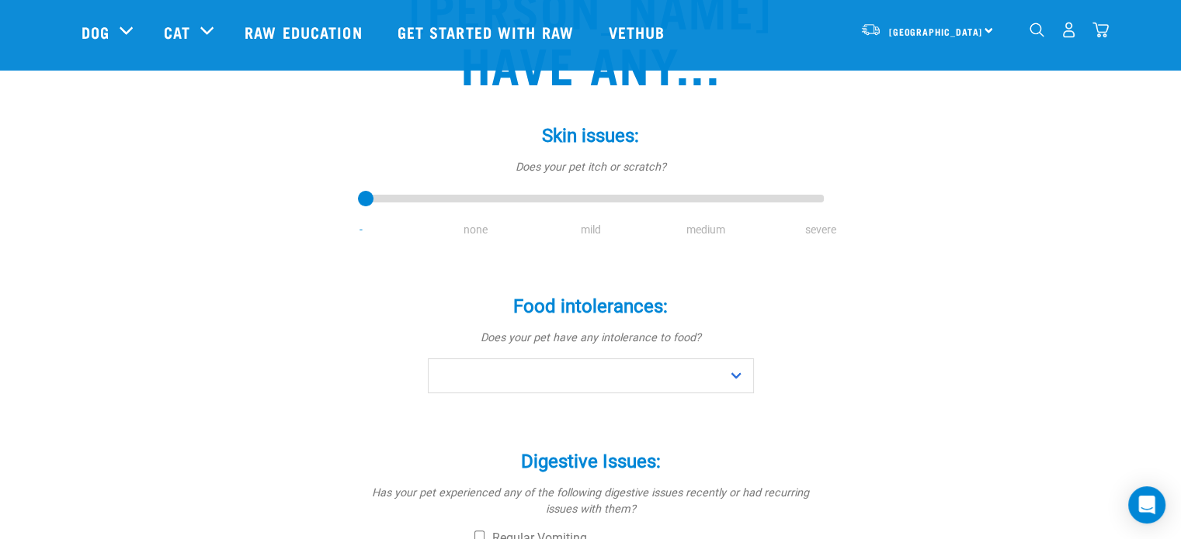
click at [480, 222] on li "none" at bounding box center [475, 230] width 115 height 16
click at [474, 222] on li "none" at bounding box center [475, 230] width 115 height 16
click at [353, 140] on div "Does Raymond have any... Skin issues: * Does your pet itch or scratch? - none m…" at bounding box center [591, 443] width 1018 height 1103
click at [720, 359] on select "No Yes" at bounding box center [591, 376] width 326 height 35
select select "no"
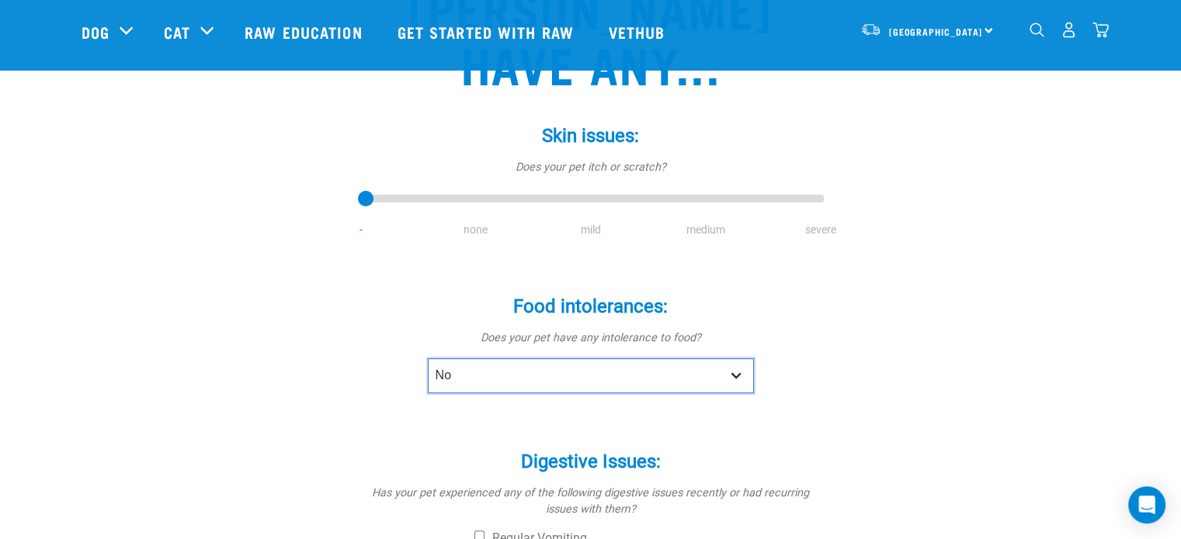
click at [428, 359] on select "No Yes" at bounding box center [591, 376] width 326 height 35
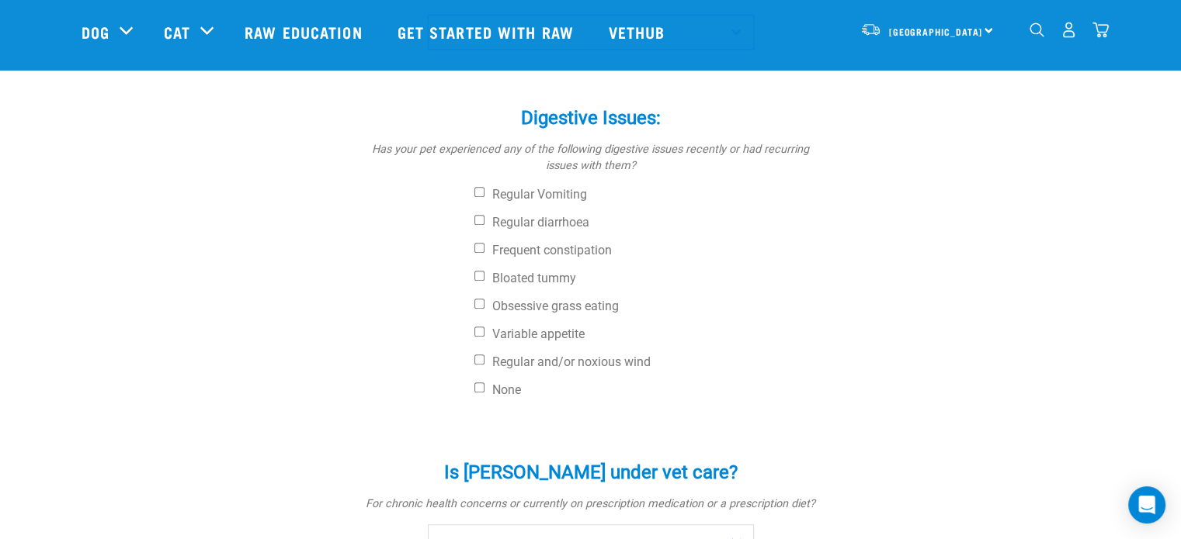
scroll to position [543, 0]
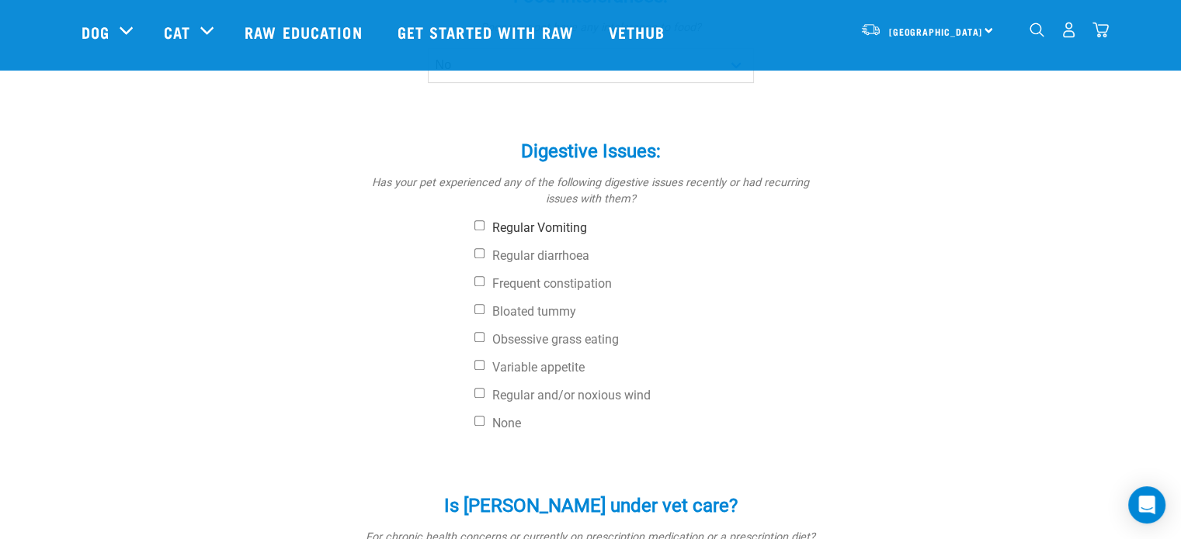
click at [478, 220] on input "Regular Vomiting" at bounding box center [479, 225] width 10 height 10
checkbox input "true"
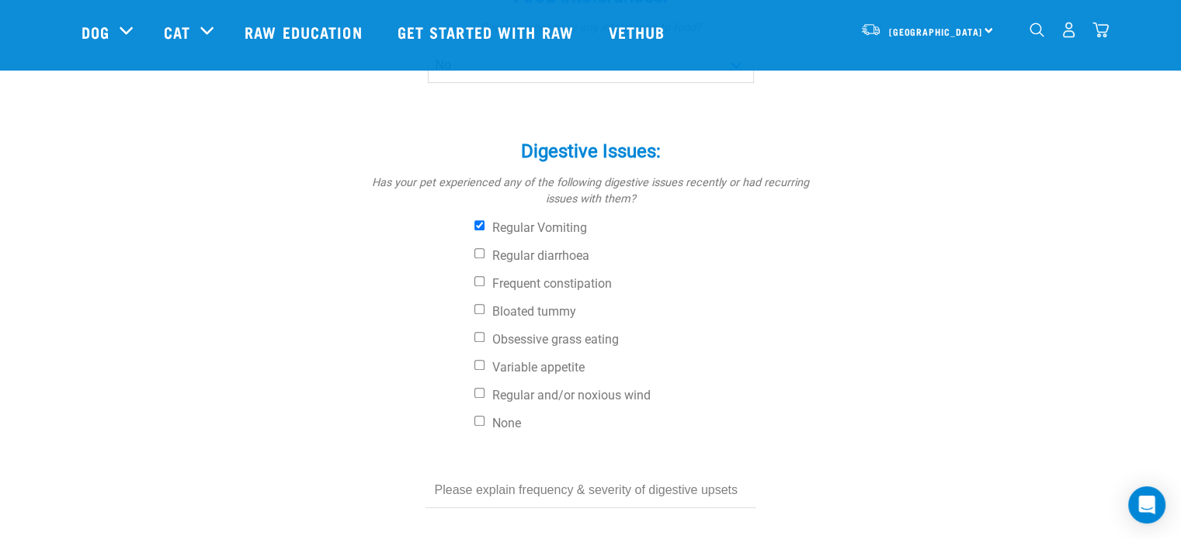
click at [491, 473] on input "text" at bounding box center [590, 490] width 331 height 35
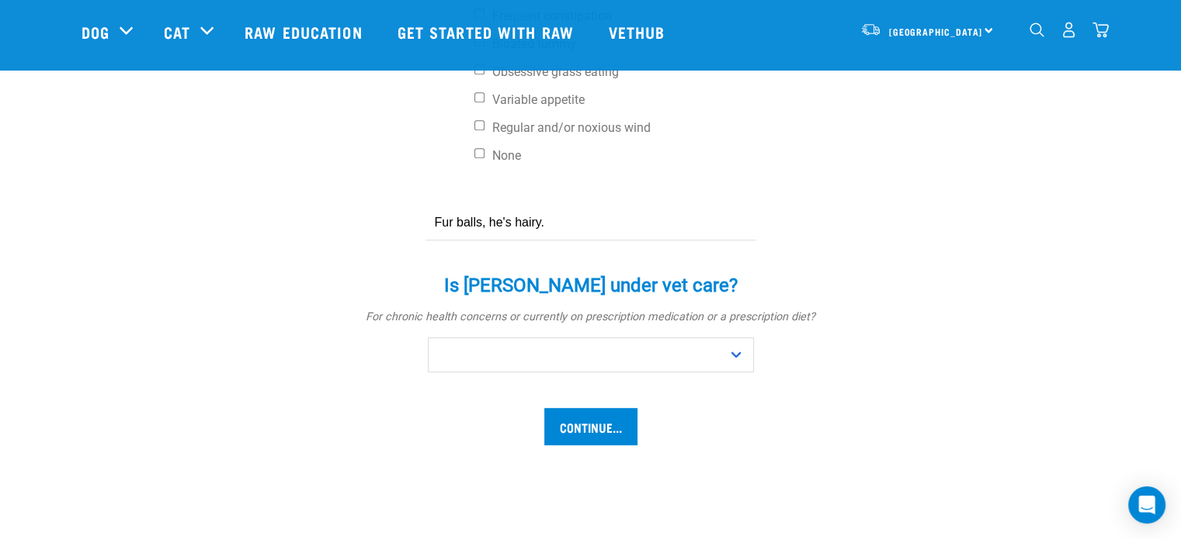
scroll to position [854, 0]
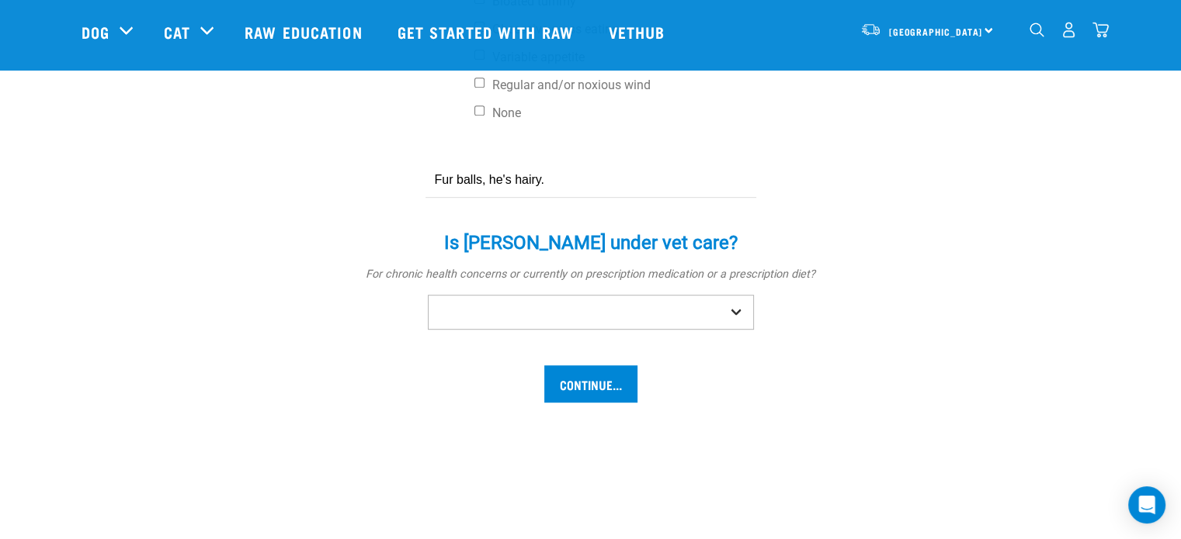
type input "Fur balls, he's hairy."
click at [724, 295] on select "No Yes" at bounding box center [591, 312] width 326 height 35
click at [428, 295] on select "No Yes" at bounding box center [591, 312] width 326 height 35
click at [671, 295] on select "No Yes" at bounding box center [591, 312] width 326 height 35
select select "yes"
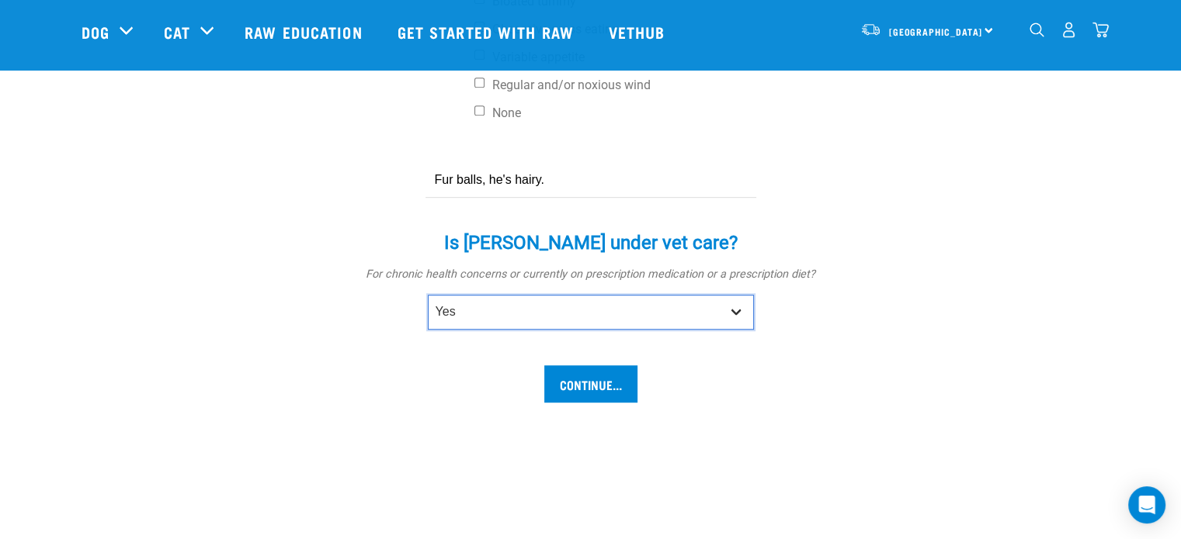
click at [428, 295] on select "No Yes" at bounding box center [591, 312] width 326 height 35
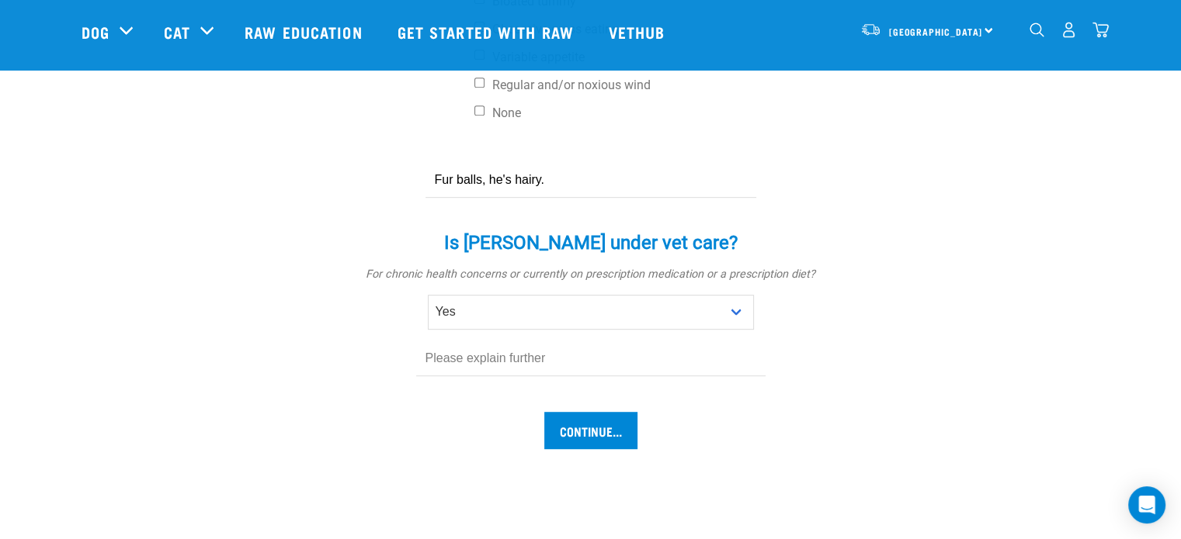
click at [564, 342] on input "text" at bounding box center [590, 359] width 349 height 35
type input "K"
type input "Possible Bladder issues, just started."
click at [595, 412] on input "Continue..." at bounding box center [590, 430] width 93 height 37
click at [644, 342] on input "Possible Bladder issues, just started." at bounding box center [590, 359] width 349 height 35
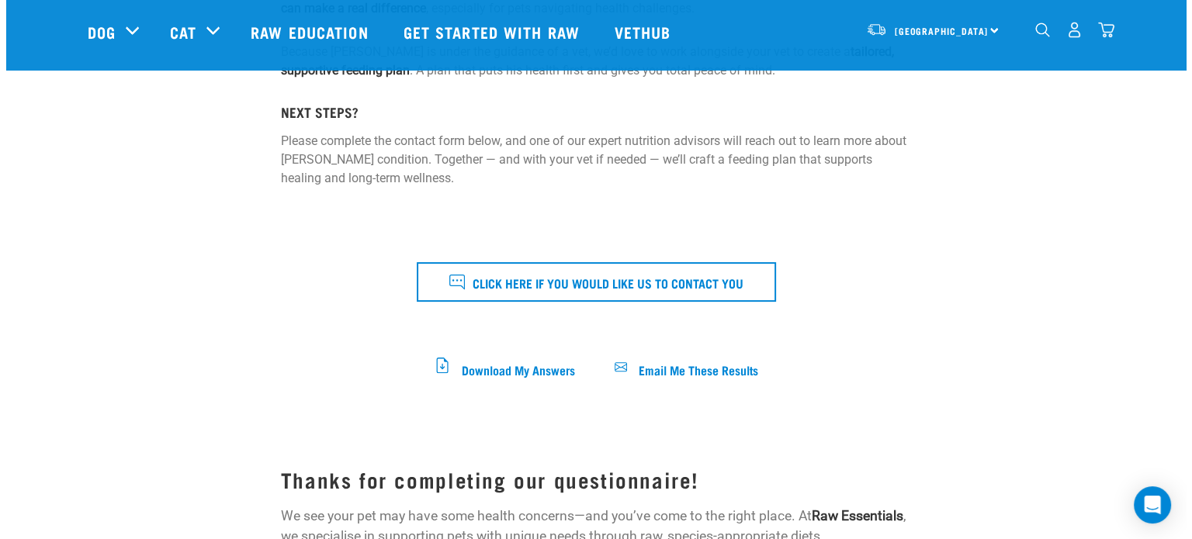
scroll to position [388, 0]
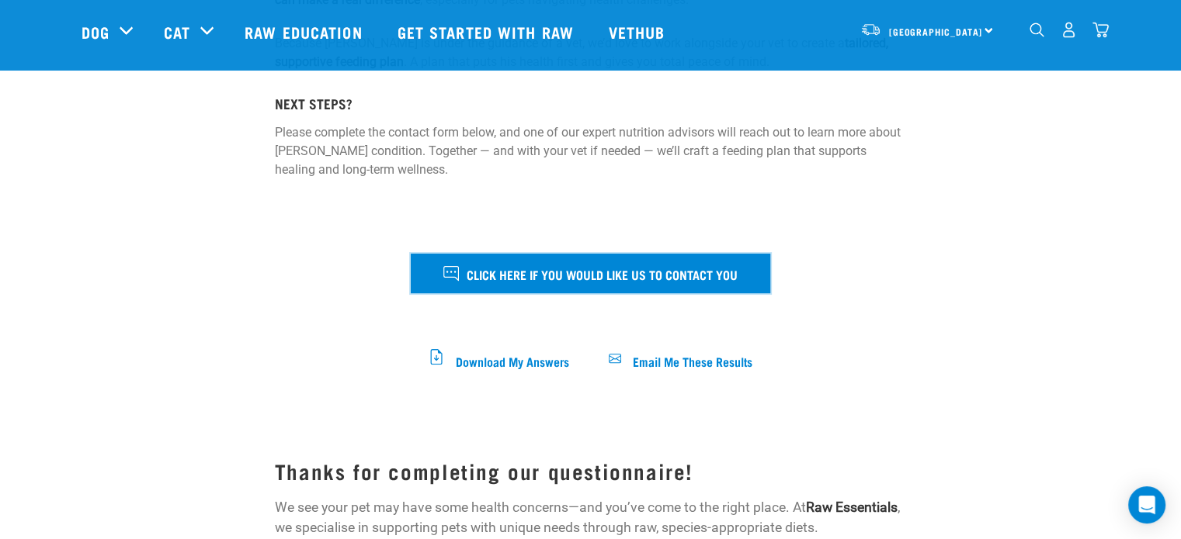
click at [522, 277] on span "Click here if you would like us to contact you" at bounding box center [602, 274] width 271 height 20
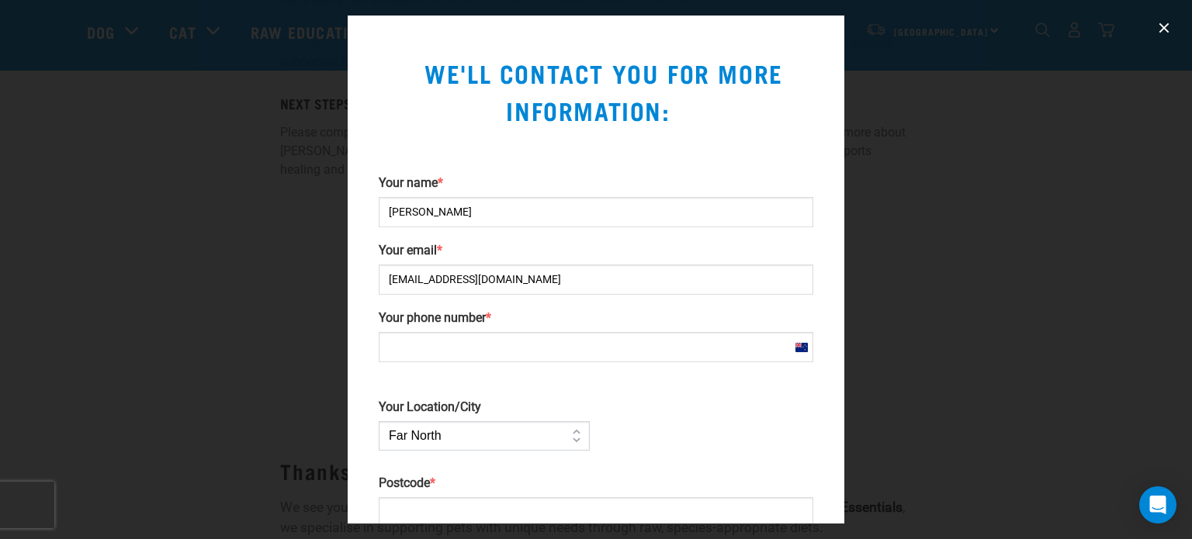
click at [508, 339] on input "Your phone number *" at bounding box center [596, 347] width 435 height 30
type input "[PHONE_NUMBER]"
type input "4120"
click at [475, 428] on select "Far [GEOGRAPHIC_DATA] [GEOGRAPHIC_DATA] [GEOGRAPHIC_DATA] [GEOGRAPHIC_DATA] [GE…" at bounding box center [484, 435] width 211 height 29
select select "Hawkes_Bay_Gisborne"
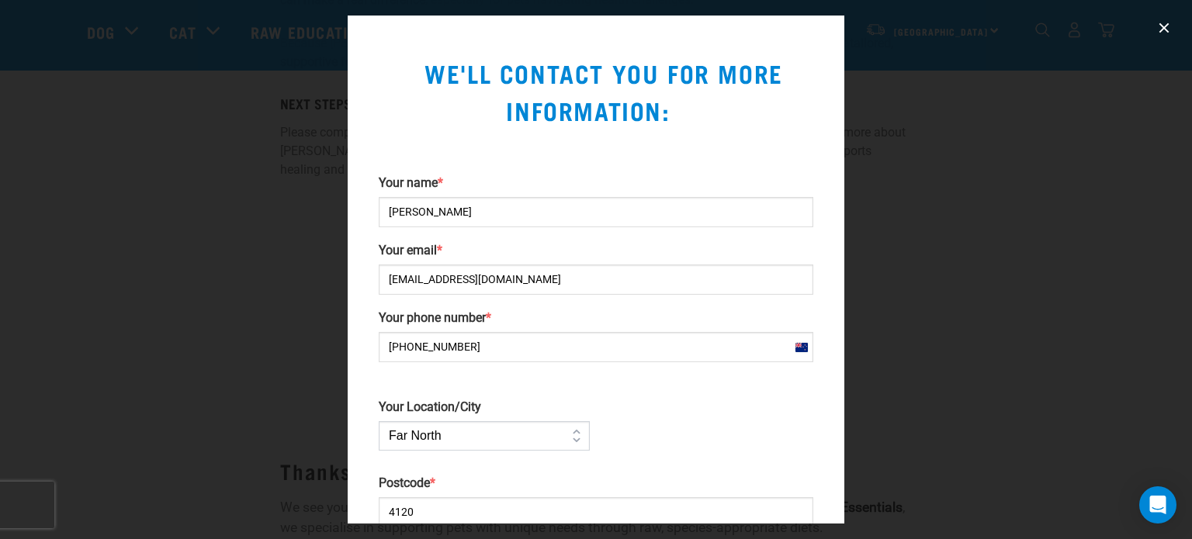
click at [379, 421] on select "Far [GEOGRAPHIC_DATA] [GEOGRAPHIC_DATA] [GEOGRAPHIC_DATA] [GEOGRAPHIC_DATA] [GE…" at bounding box center [484, 435] width 211 height 29
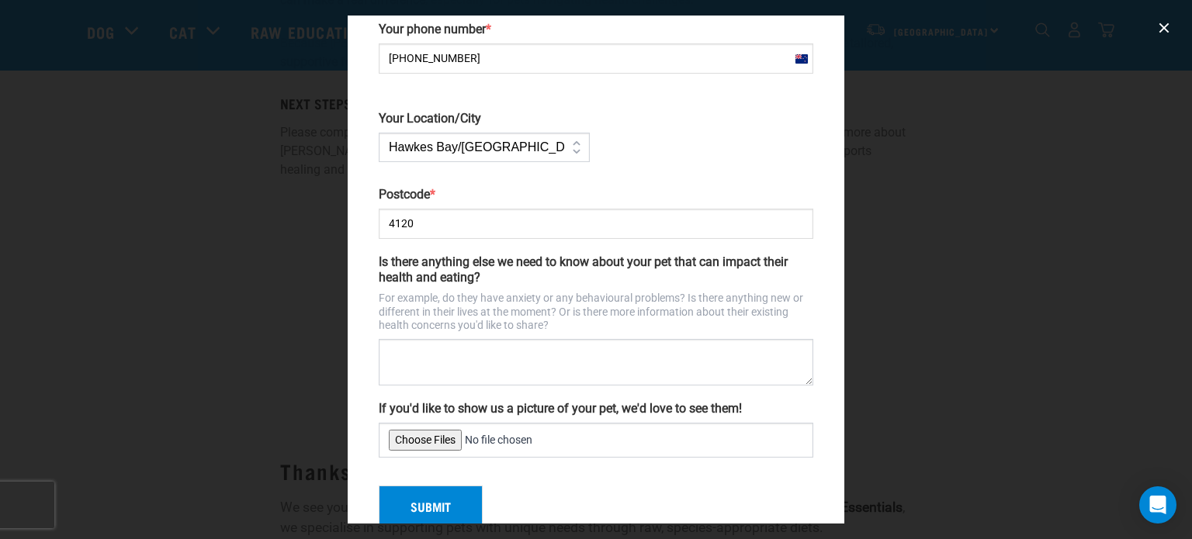
scroll to position [310, 0]
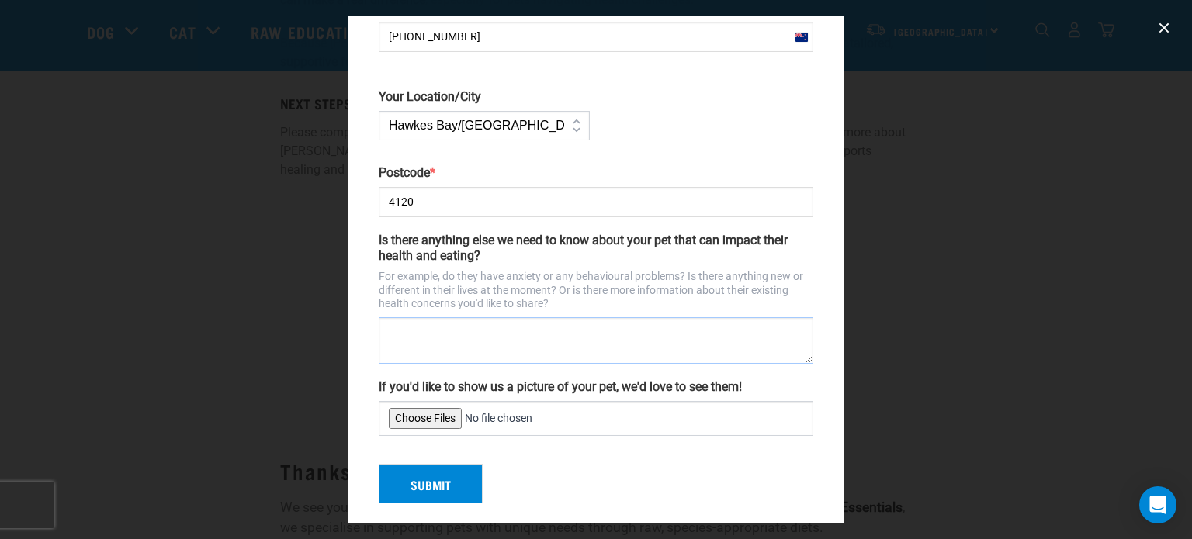
click at [519, 339] on textarea "Is there anything else we need to know about your pet that can impact their hea…" at bounding box center [596, 340] width 435 height 47
drag, startPoint x: 500, startPoint y: 332, endPoint x: 441, endPoint y: 328, distance: 59.2
click at [441, 328] on textarea "[PERSON_NAME] suffers from high anxiety" at bounding box center [596, 340] width 435 height 47
click at [598, 331] on textarea "[PERSON_NAME] suffers from high anxiety" at bounding box center [596, 340] width 435 height 47
type textarea "[PERSON_NAME] suffers from high anxiety"
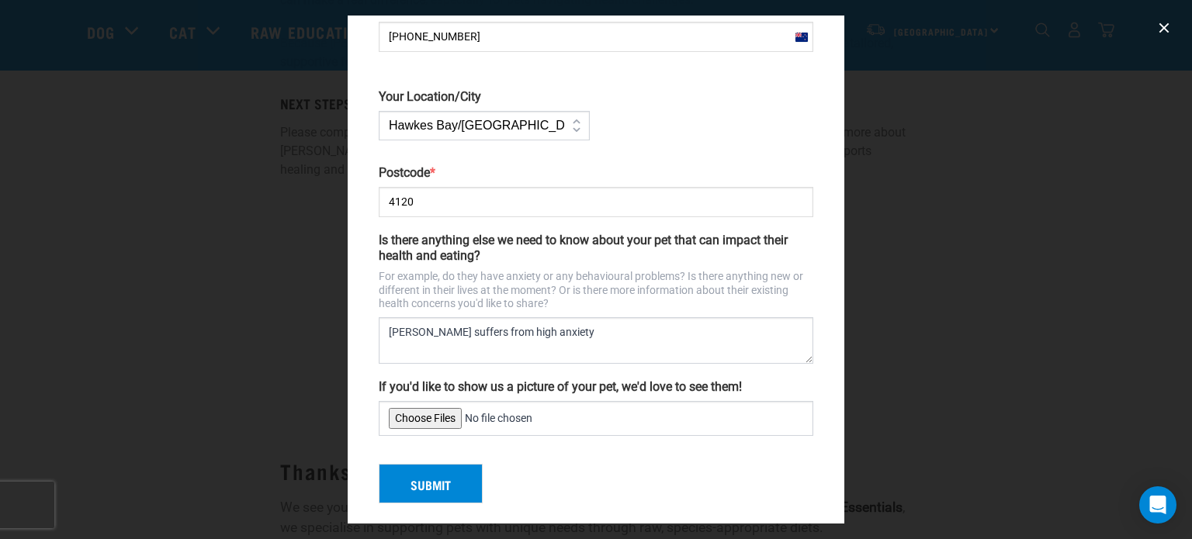
click at [421, 420] on input "If you'd like to show us a picture of your pet, we'd love to see them!" at bounding box center [596, 418] width 435 height 35
click at [424, 421] on input "If you'd like to show us a picture of your pet, we'd love to see them!" at bounding box center [596, 418] width 435 height 35
type input "C:\fakepath\IMG_5975.jpg"
click at [580, 332] on textarea "[PERSON_NAME] suffers from high anxiety" at bounding box center [596, 340] width 435 height 47
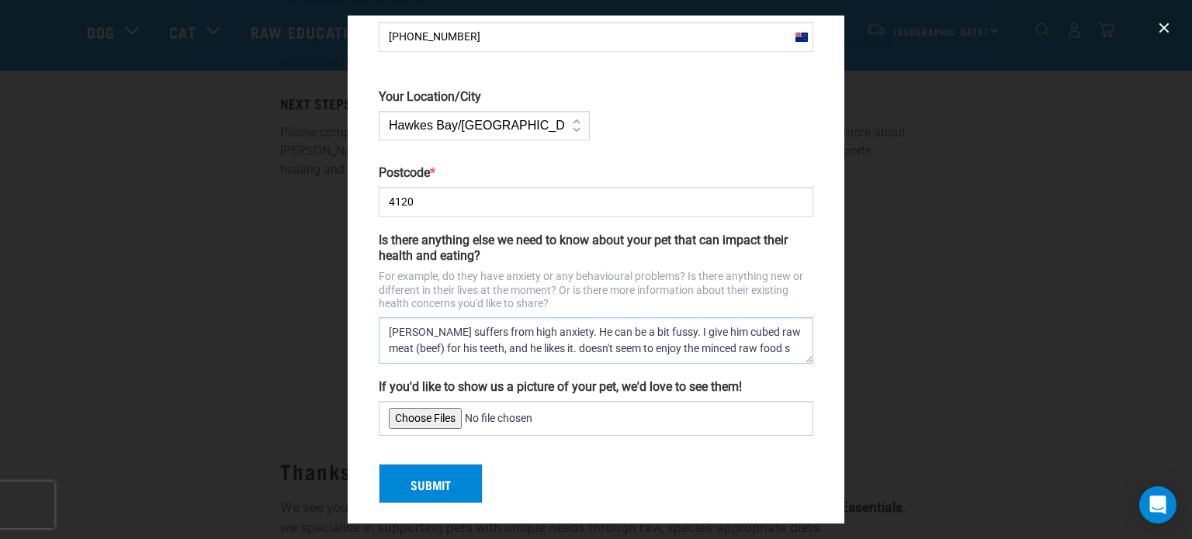
scroll to position [9, 0]
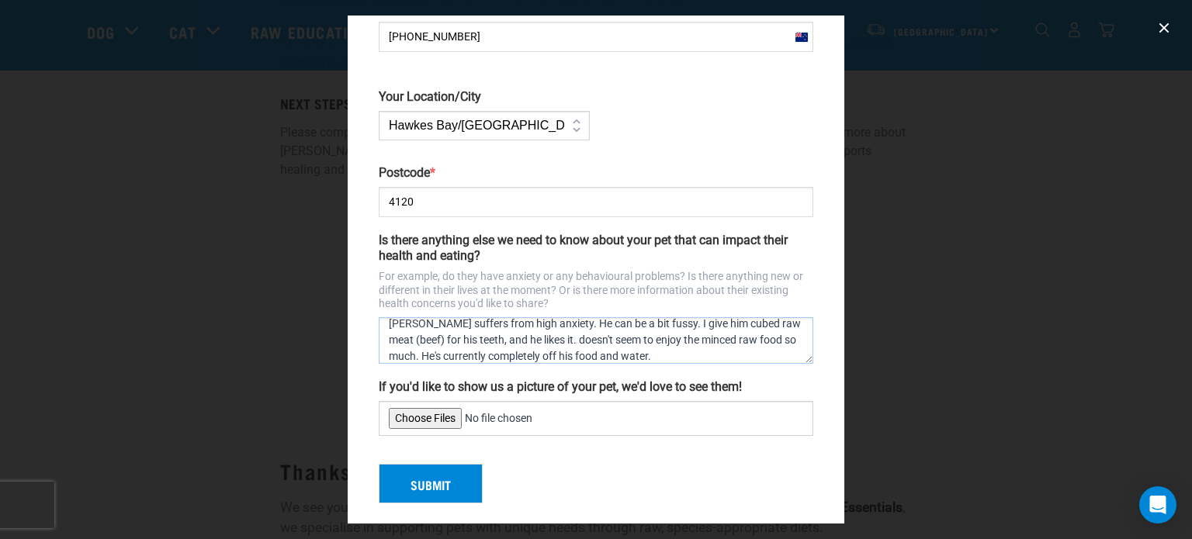
click at [766, 336] on textarea "[PERSON_NAME] suffers from high anxiety. He can be a bit fussy. I give him cube…" at bounding box center [596, 340] width 435 height 47
click at [506, 340] on textarea "[PERSON_NAME] suffers from high anxiety. He can be a bit fussy. I give him cube…" at bounding box center [596, 340] width 435 height 47
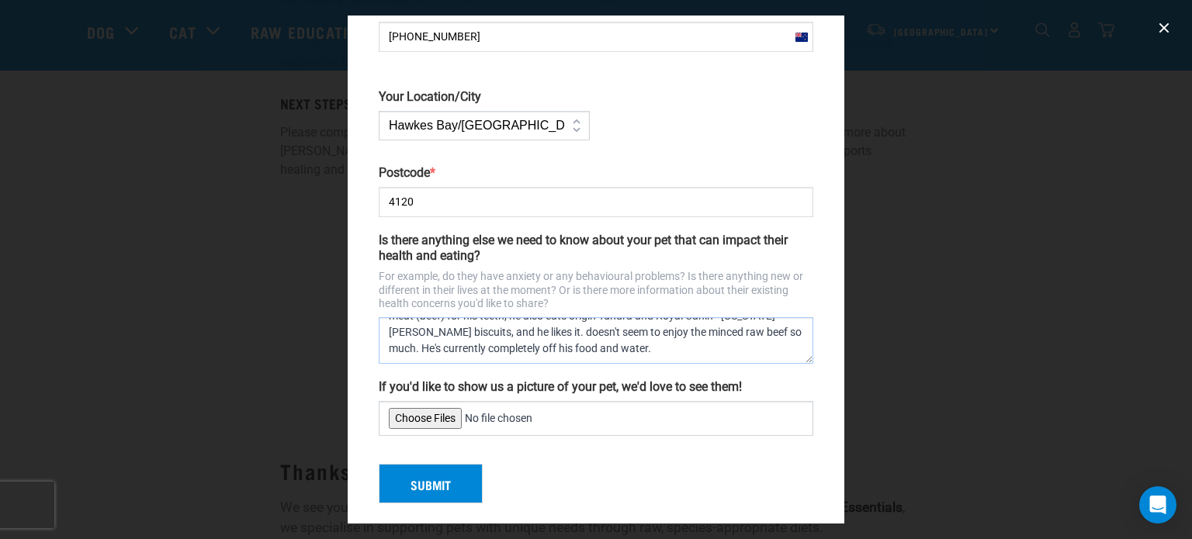
drag, startPoint x: 523, startPoint y: 355, endPoint x: 461, endPoint y: 324, distance: 69.4
click at [461, 324] on textarea "[PERSON_NAME] suffers from high anxiety. He can be a bit fussy. I give him cube…" at bounding box center [596, 340] width 435 height 47
click at [681, 328] on textarea "[PERSON_NAME] suffers from high anxiety. He can be a bit fussy. I give him cube…" at bounding box center [596, 340] width 435 height 47
click at [681, 325] on textarea "[PERSON_NAME] suffers from high anxiety. He can be a bit fussy. I give him cube…" at bounding box center [596, 340] width 435 height 47
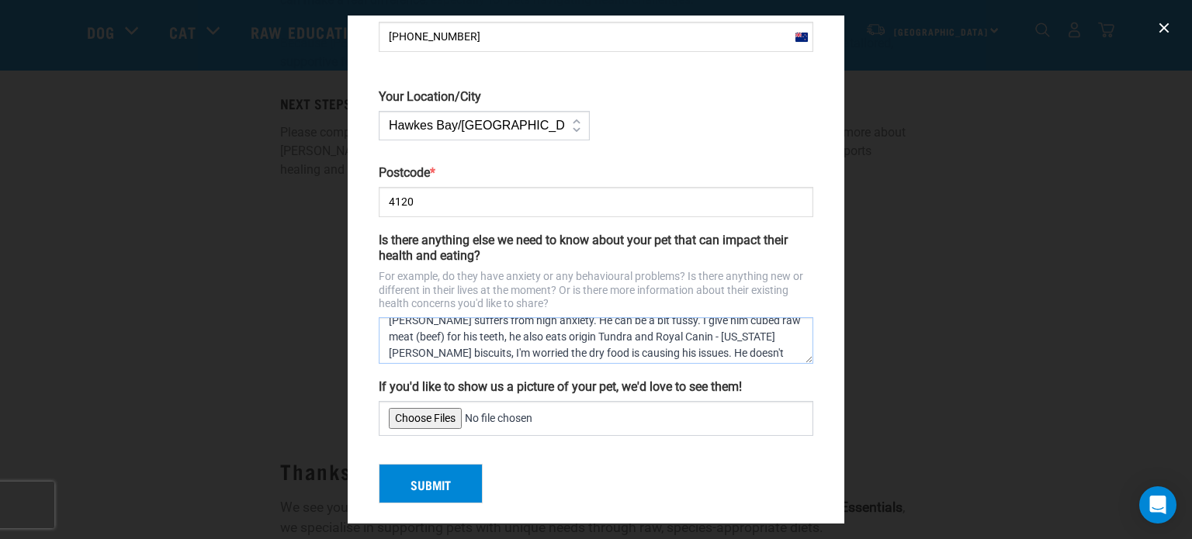
scroll to position [0, 0]
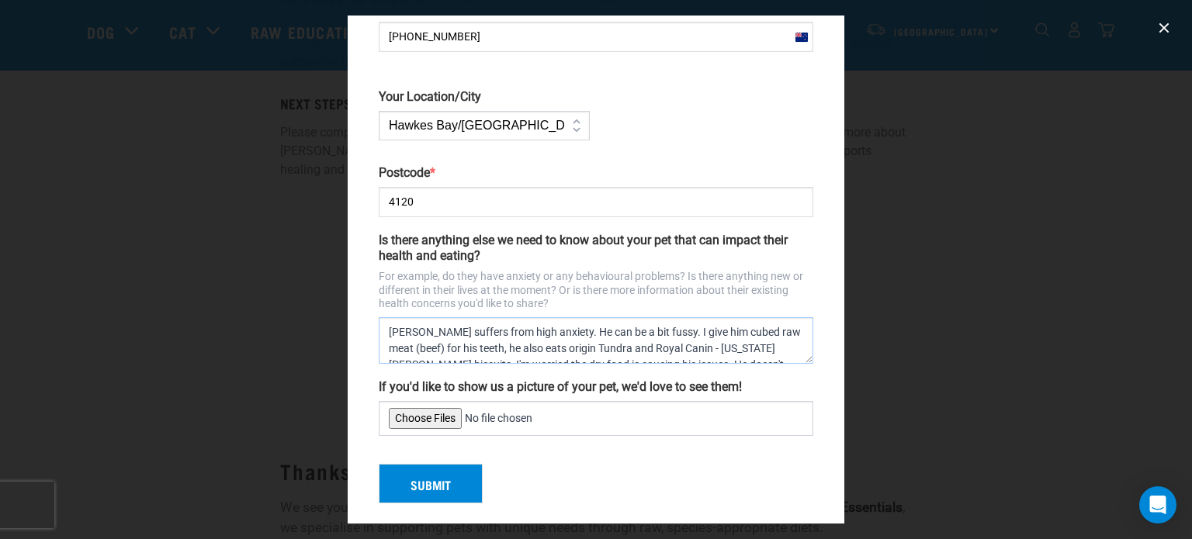
click at [692, 355] on textarea "[PERSON_NAME] suffers from high anxiety. He can be a bit fussy. I give him cube…" at bounding box center [596, 340] width 435 height 47
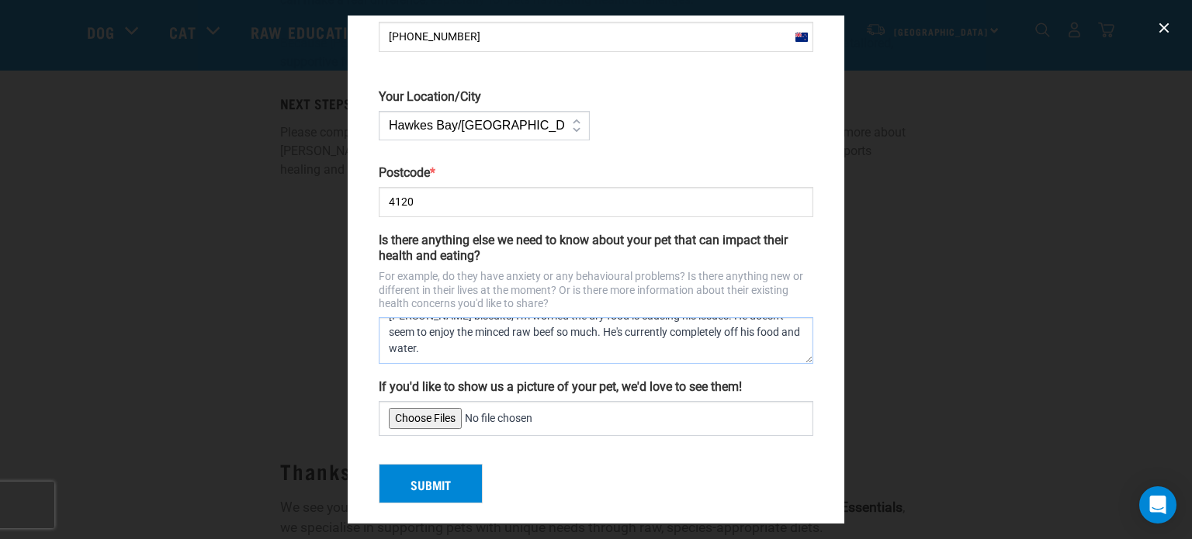
click at [709, 327] on textarea "[PERSON_NAME] suffers from high anxiety. He can be a bit fussy. I give him cube…" at bounding box center [596, 340] width 435 height 47
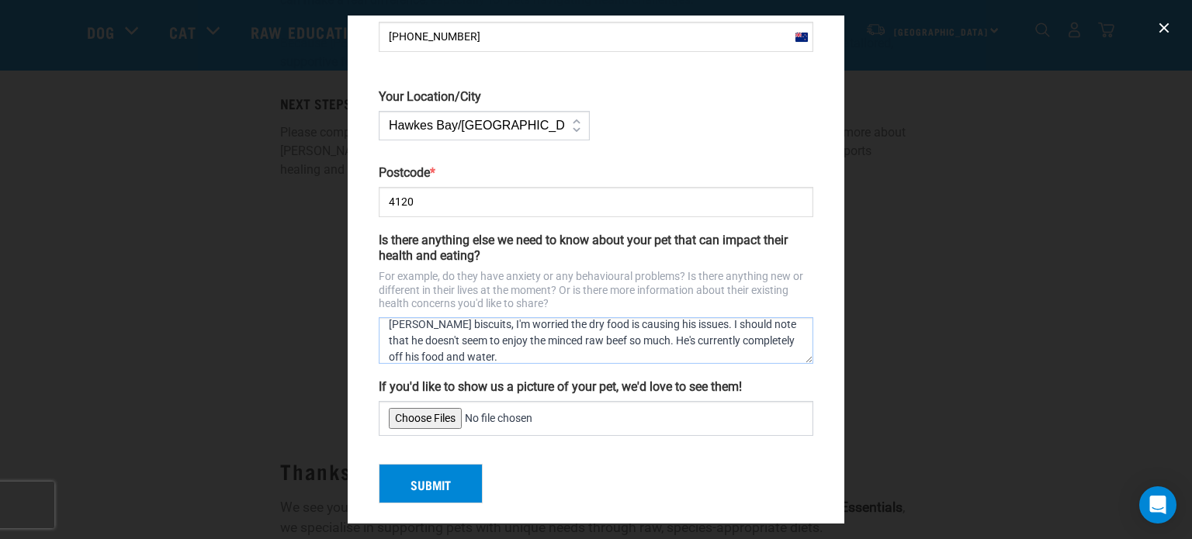
click at [680, 323] on textarea "[PERSON_NAME] suffers from high anxiety. He can be a bit fussy. I give him cube…" at bounding box center [596, 340] width 435 height 47
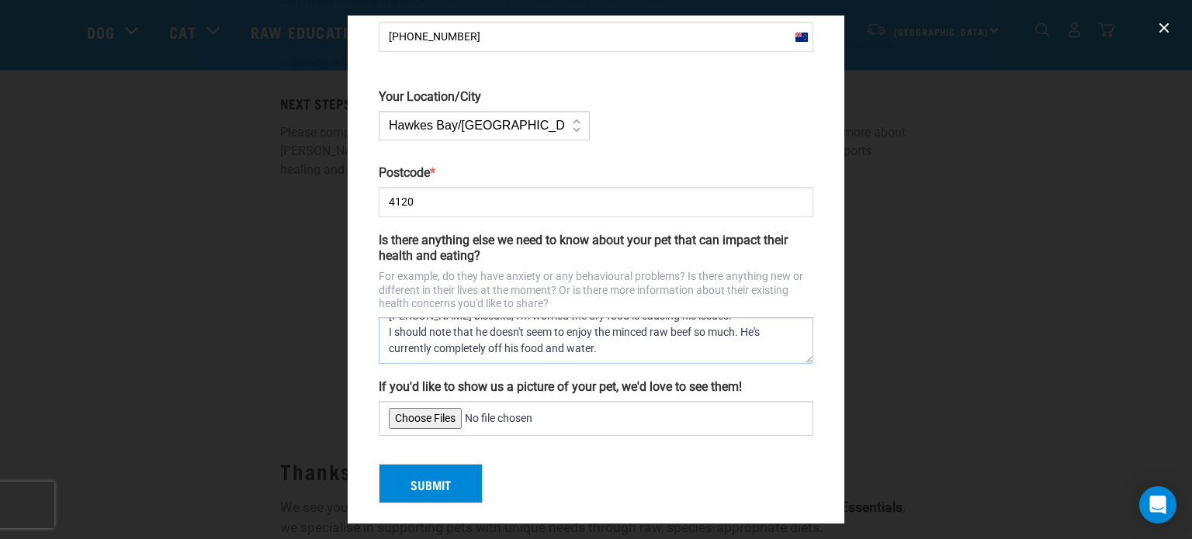
click at [747, 330] on textarea "[PERSON_NAME] suffers from high anxiety. He can be a bit fussy. I give him cube…" at bounding box center [596, 340] width 435 height 47
click at [643, 355] on textarea "[PERSON_NAME] suffers from high anxiety. He can be a bit fussy. I give him cube…" at bounding box center [596, 340] width 435 height 47
click at [616, 346] on textarea "[PERSON_NAME] suffers from high anxiety. He can be a bit fussy. I give him cube…" at bounding box center [596, 340] width 435 height 47
click at [481, 349] on textarea "[PERSON_NAME] suffers from high anxiety. He can be a bit fussy. I give him cube…" at bounding box center [596, 340] width 435 height 47
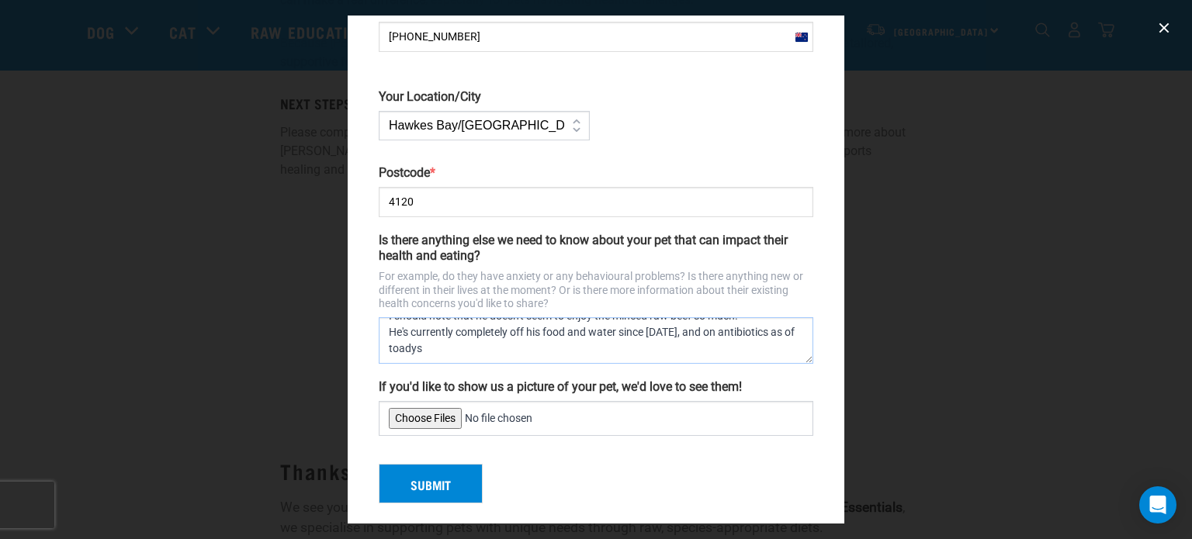
click at [543, 353] on textarea "[PERSON_NAME] suffers from high anxiety. He can be a bit fussy. I give him cube…" at bounding box center [596, 340] width 435 height 47
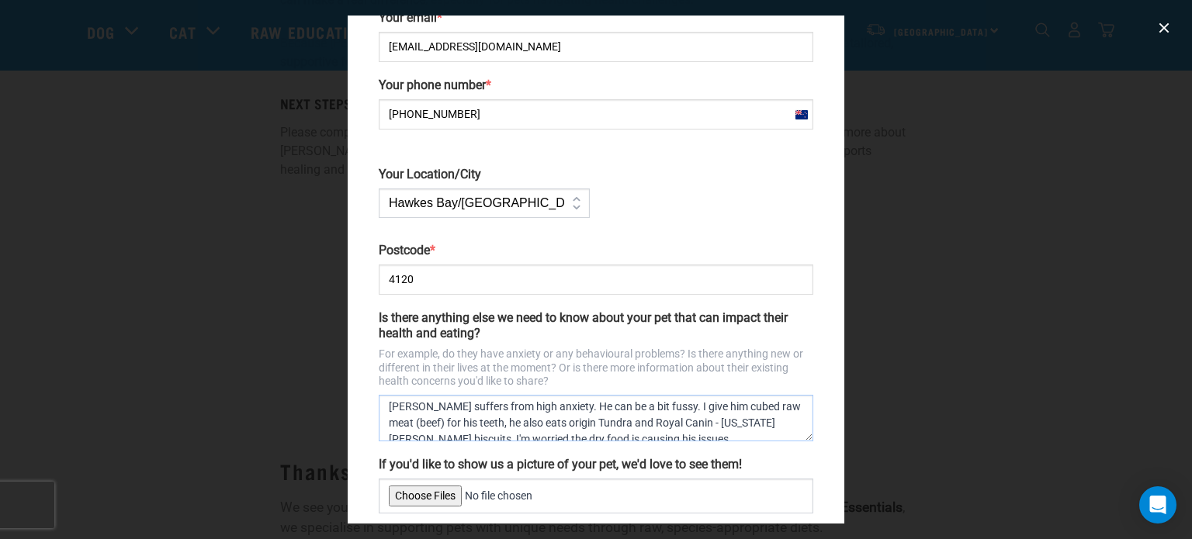
scroll to position [0, 0]
click at [662, 408] on textarea "[PERSON_NAME] suffers from high anxiety. He can be a bit fussy. I give him cube…" at bounding box center [596, 418] width 435 height 47
click at [794, 395] on textarea "[PERSON_NAME] suffers from high anxiety. He can be a bit fussy with food. I giv…" at bounding box center [596, 418] width 435 height 47
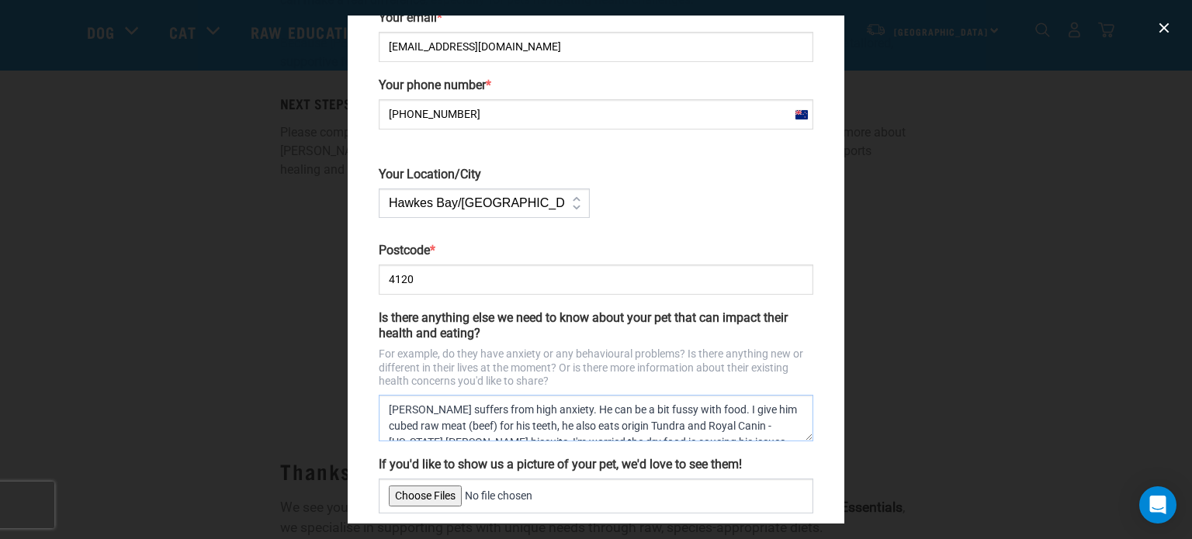
click at [501, 423] on textarea "[PERSON_NAME] suffers from high anxiety. He can be a bit fussy with food. I giv…" at bounding box center [596, 418] width 435 height 47
click at [654, 424] on textarea "[PERSON_NAME] suffers from high anxiety. He can be a bit fussy with food. I giv…" at bounding box center [596, 418] width 435 height 47
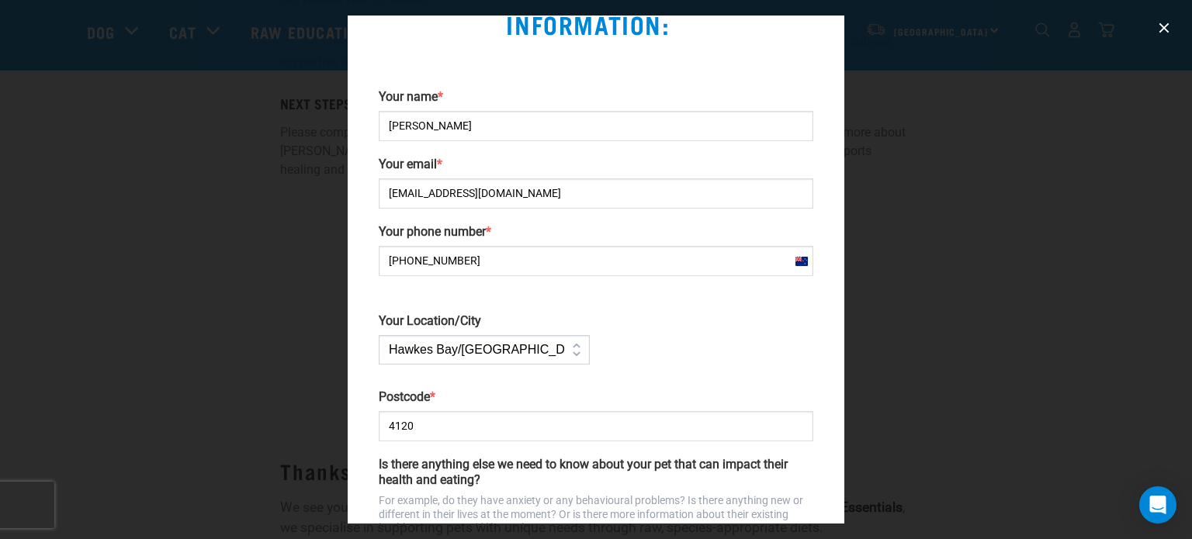
scroll to position [319, 0]
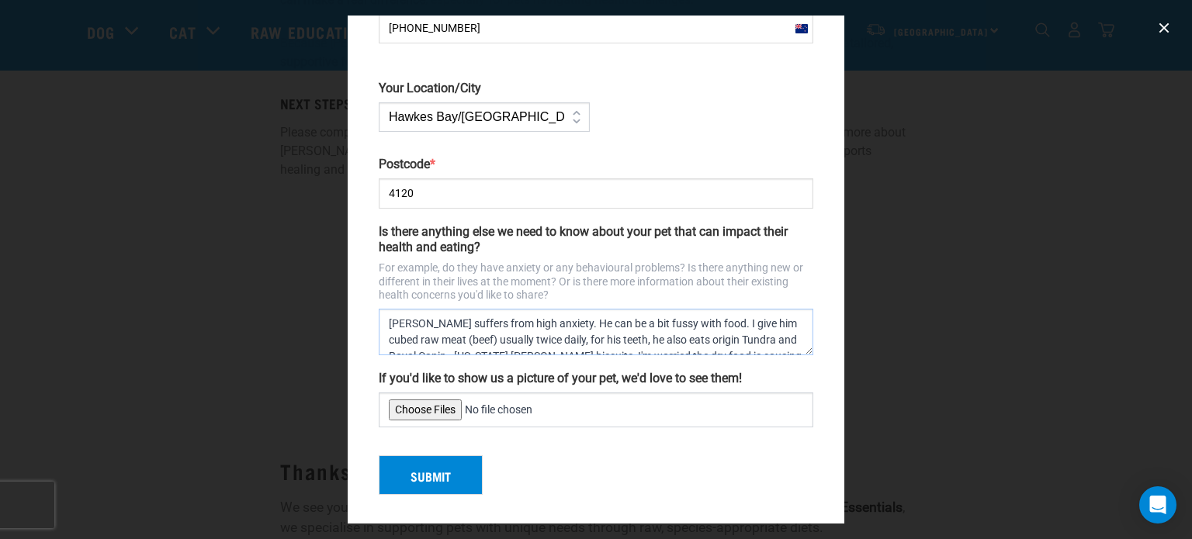
type textarea "[PERSON_NAME] suffers from high anxiety. He can be a bit fussy with food. I giv…"
click at [425, 477] on button "Submit" at bounding box center [431, 476] width 104 height 40
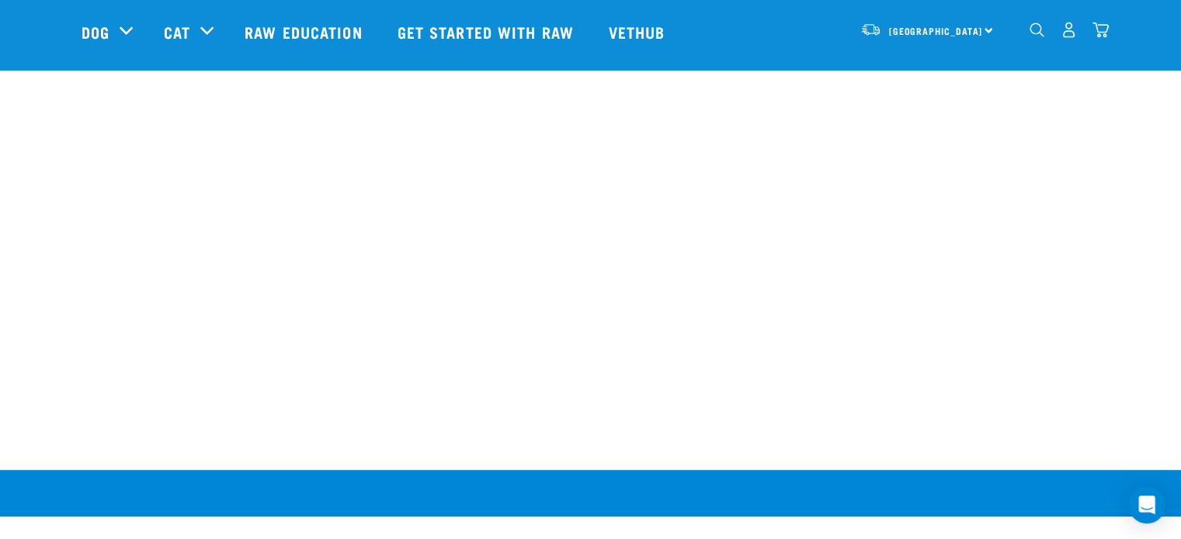
scroll to position [39, 0]
